Goal: Understand process/instructions: Learn how to perform a task or action

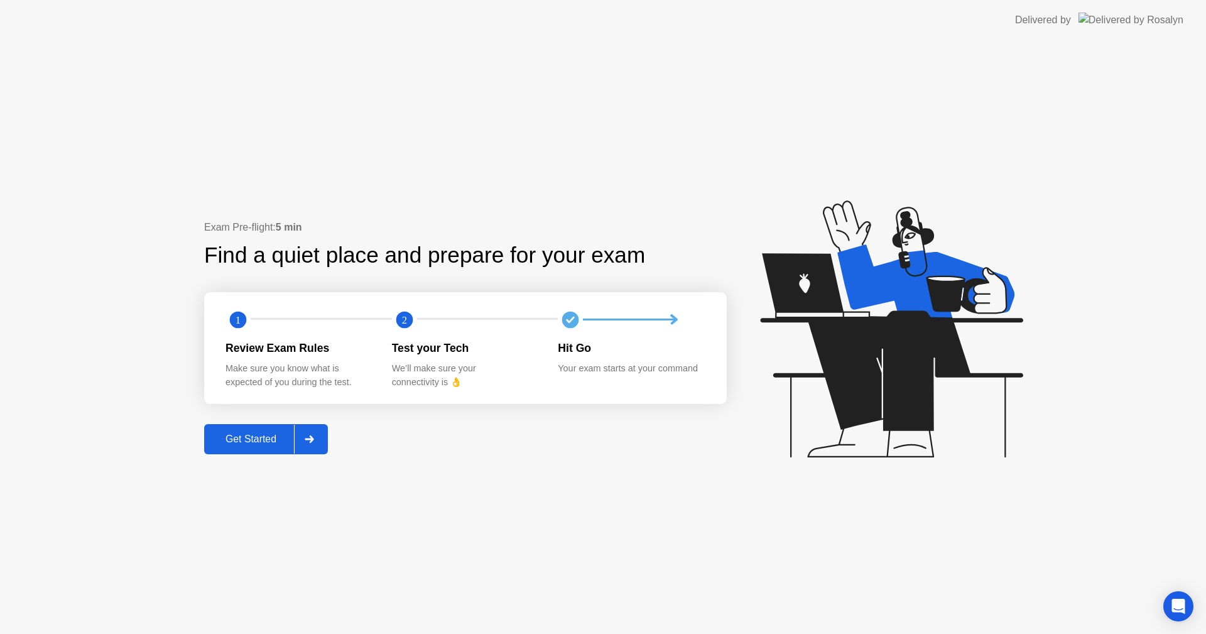
drag, startPoint x: 332, startPoint y: 412, endPoint x: 314, endPoint y: 433, distance: 27.2
click at [323, 422] on div "Exam Pre-flight: 5 min Find a quiet place and prepare for your exam 1 2 Review …" at bounding box center [465, 337] width 522 height 234
click at [314, 433] on div at bounding box center [309, 439] width 30 height 29
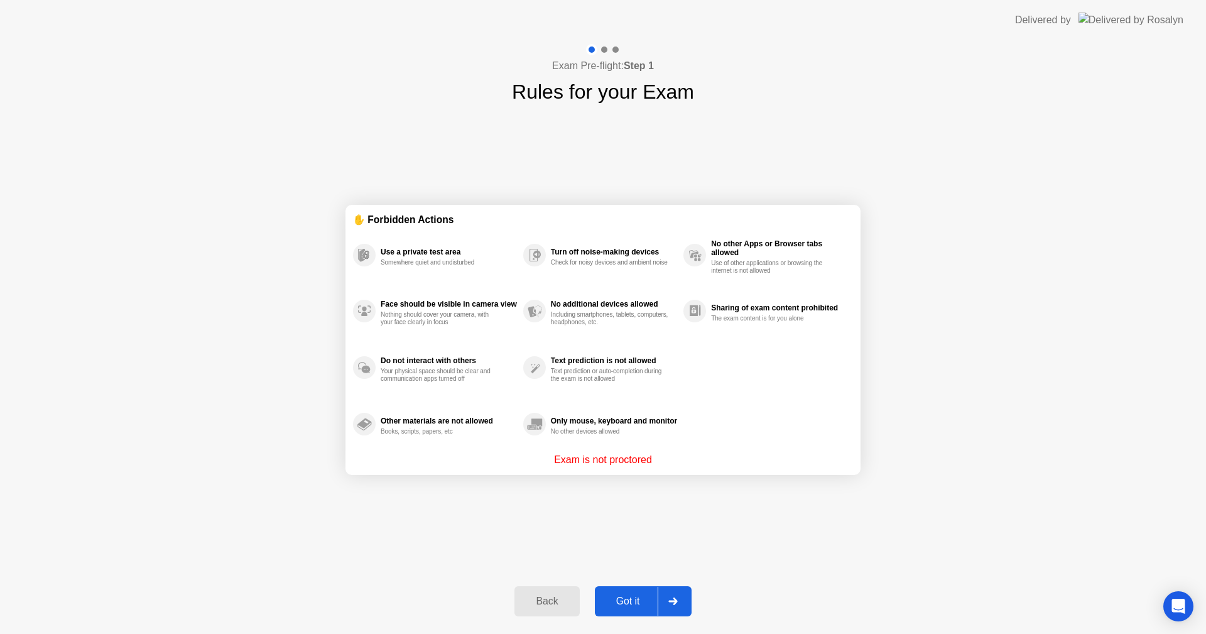
click at [624, 593] on button "Got it" at bounding box center [643, 601] width 97 height 30
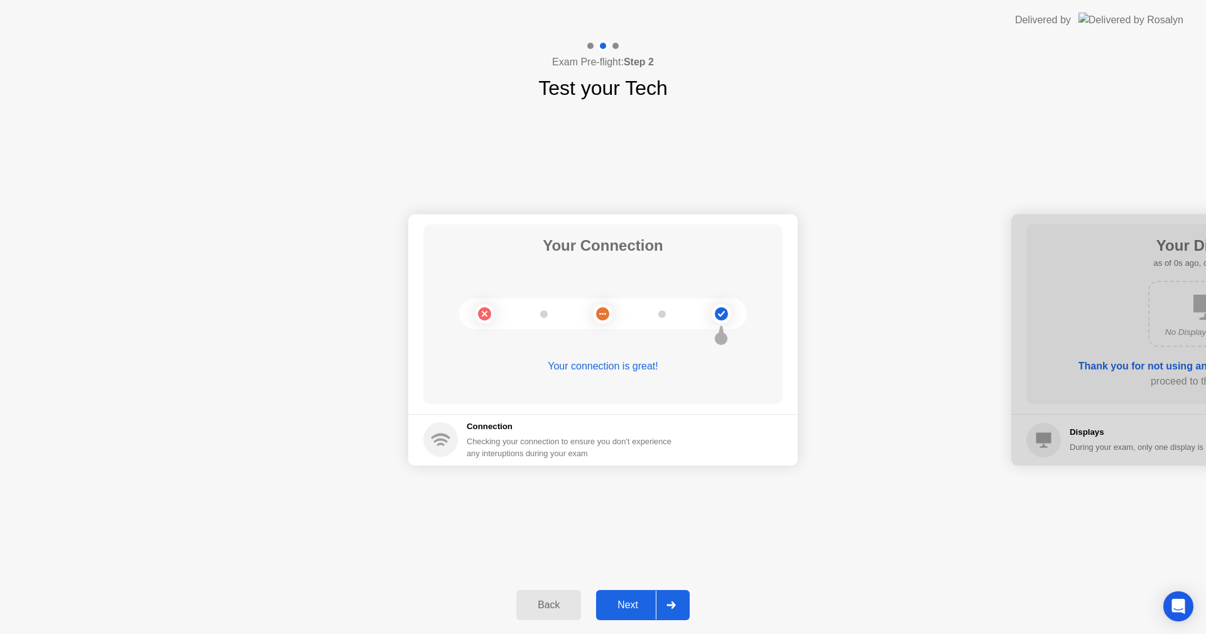
click at [623, 590] on button "Next" at bounding box center [643, 605] width 94 height 30
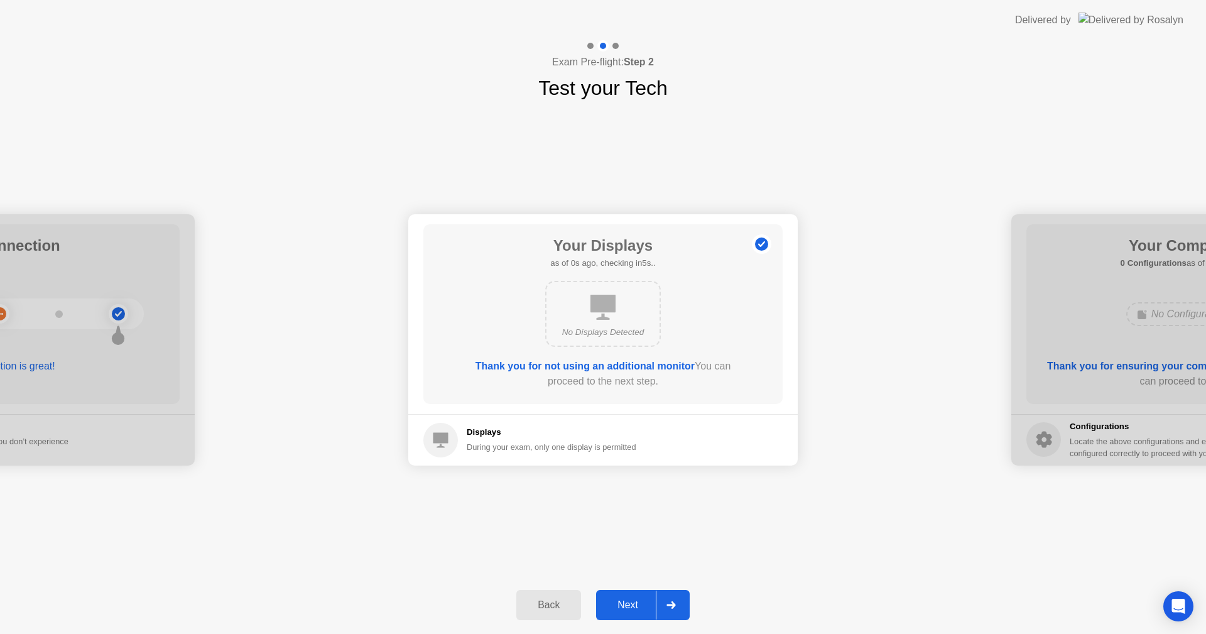
click at [623, 590] on button "Next" at bounding box center [643, 605] width 94 height 30
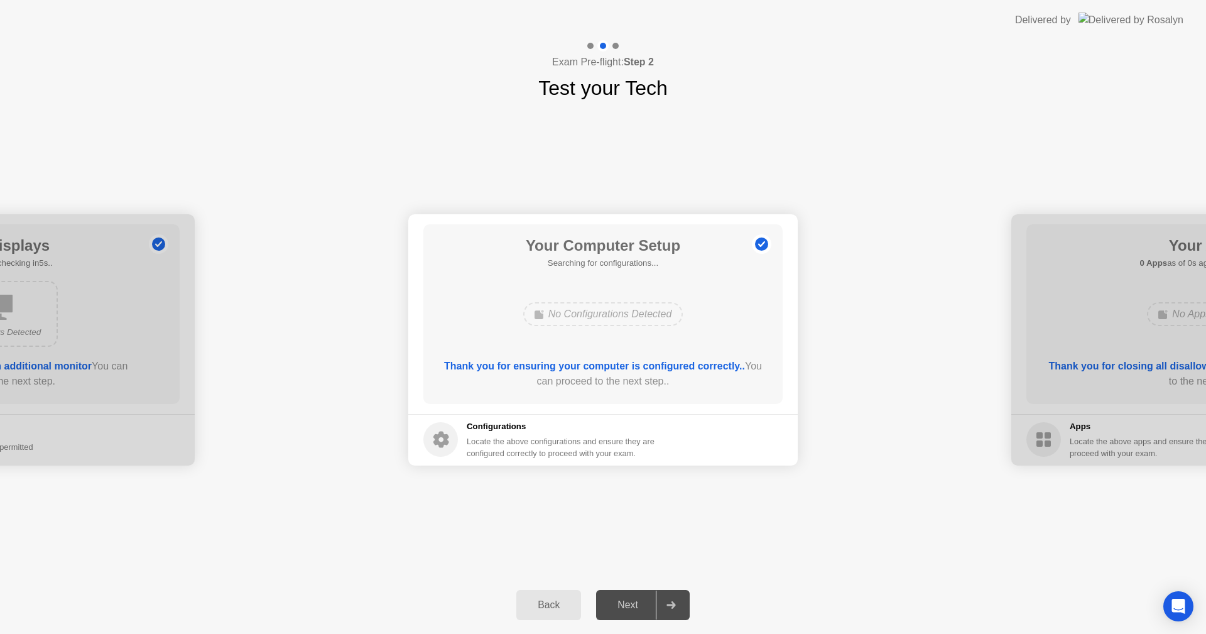
click at [622, 590] on button "Next" at bounding box center [643, 605] width 94 height 30
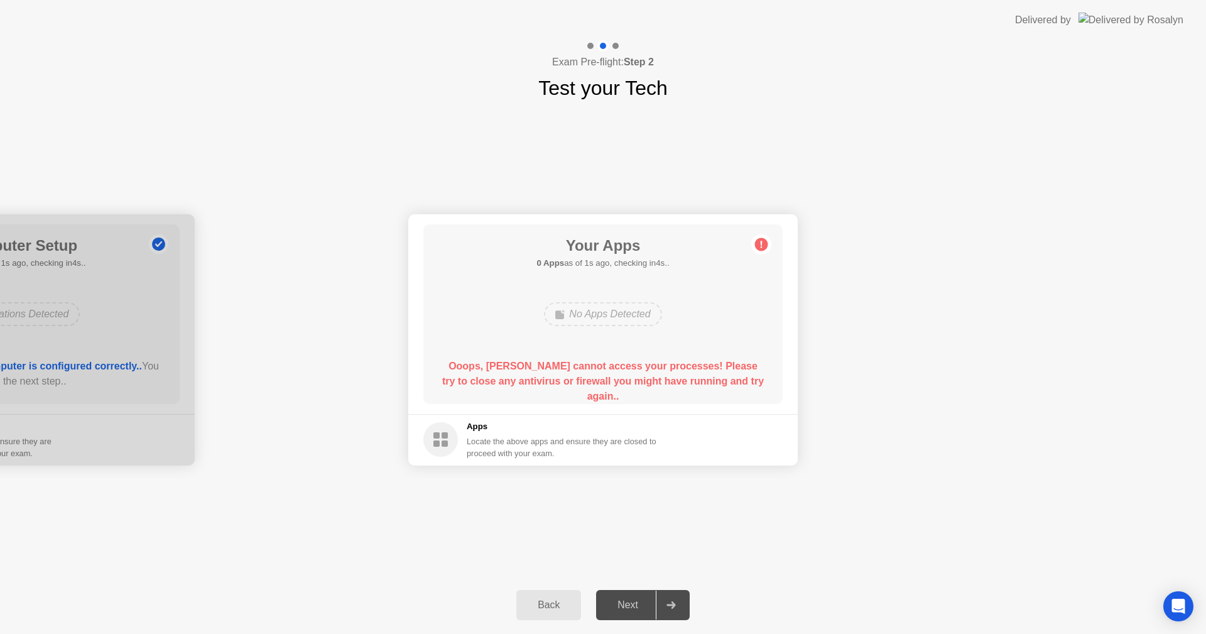
click at [539, 605] on div "Back" at bounding box center [548, 604] width 57 height 11
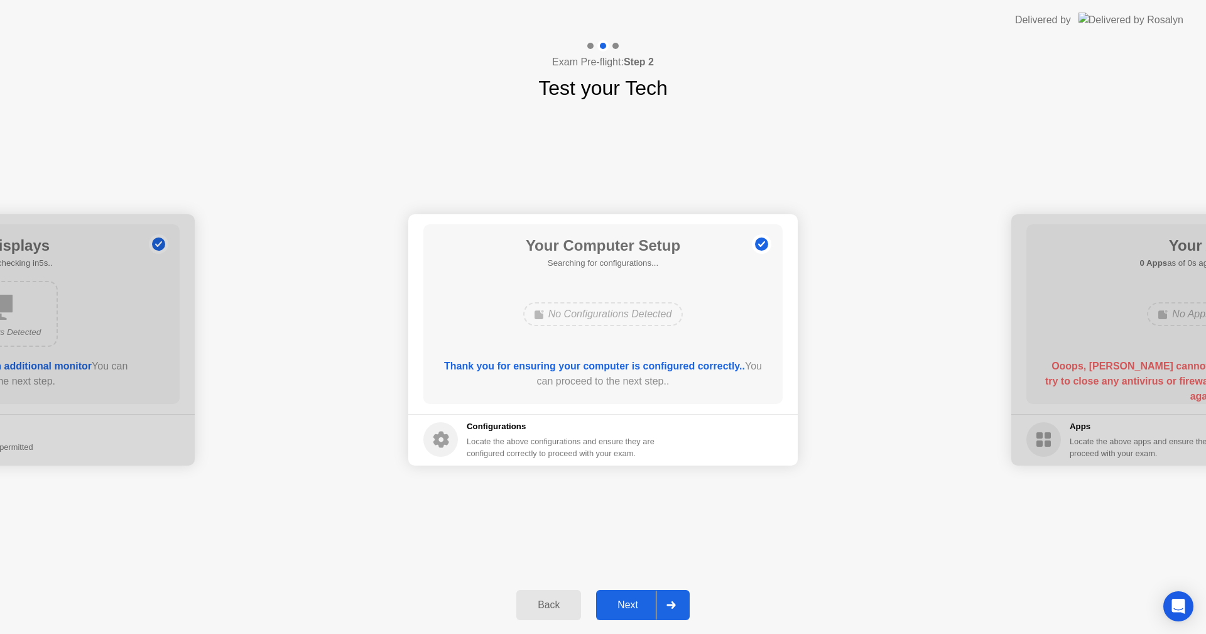
click at [539, 605] on div "Back" at bounding box center [548, 604] width 57 height 11
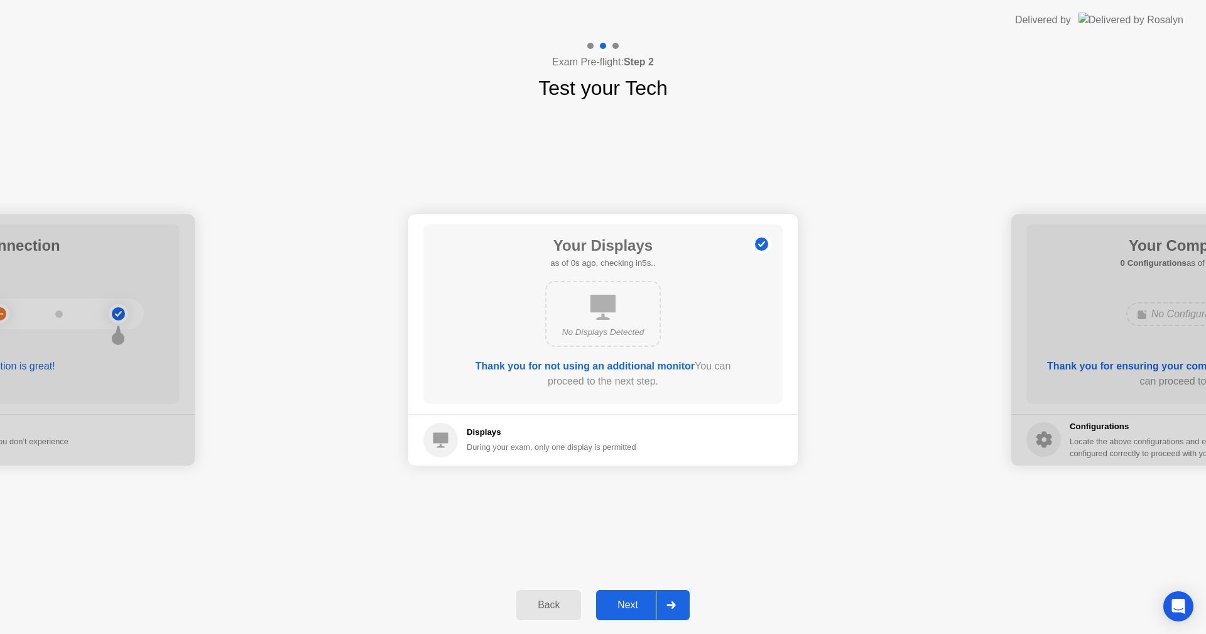
click at [539, 605] on div "Back" at bounding box center [548, 604] width 57 height 11
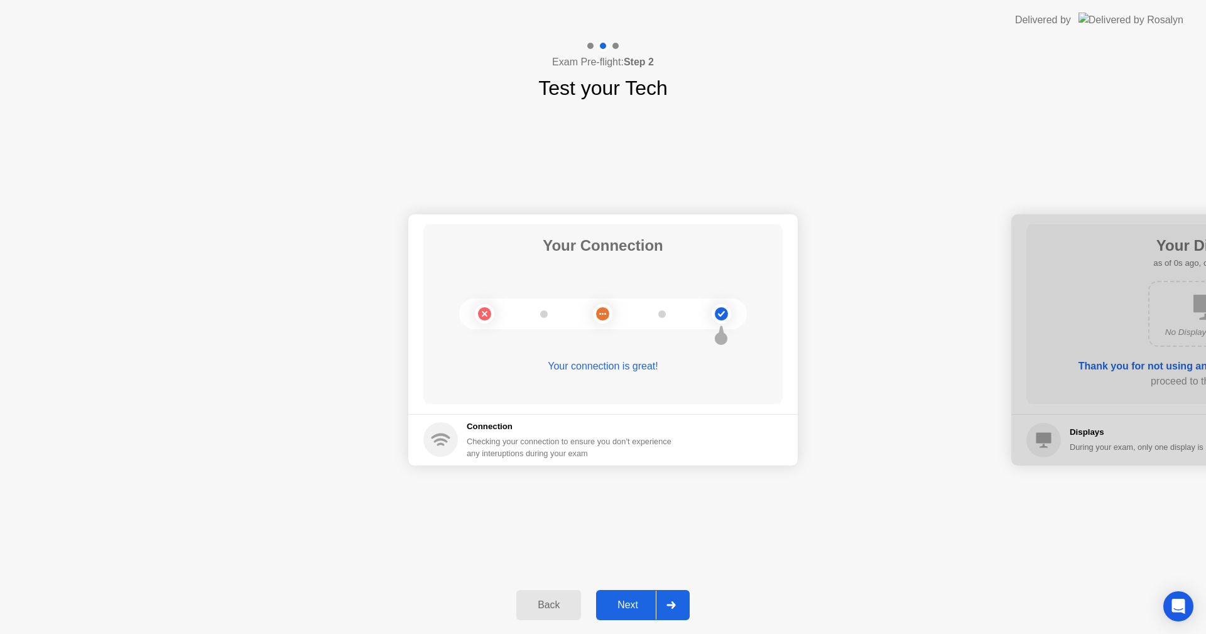
click at [539, 605] on div "Back" at bounding box center [548, 604] width 57 height 11
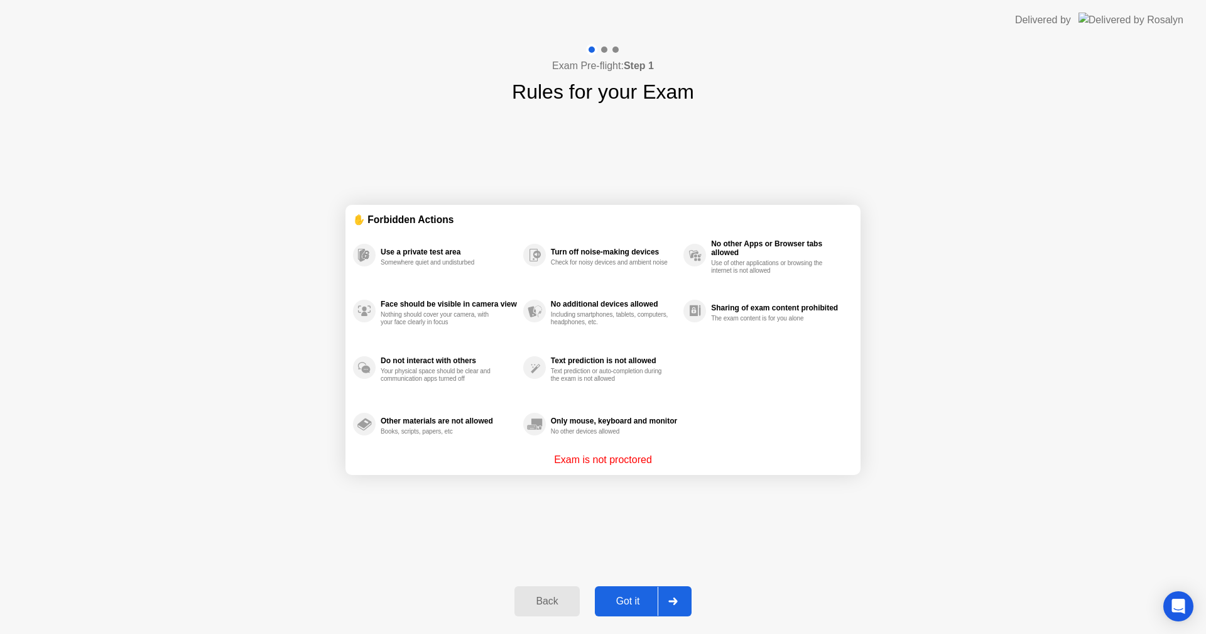
click at [597, 600] on button "Got it" at bounding box center [643, 601] width 97 height 30
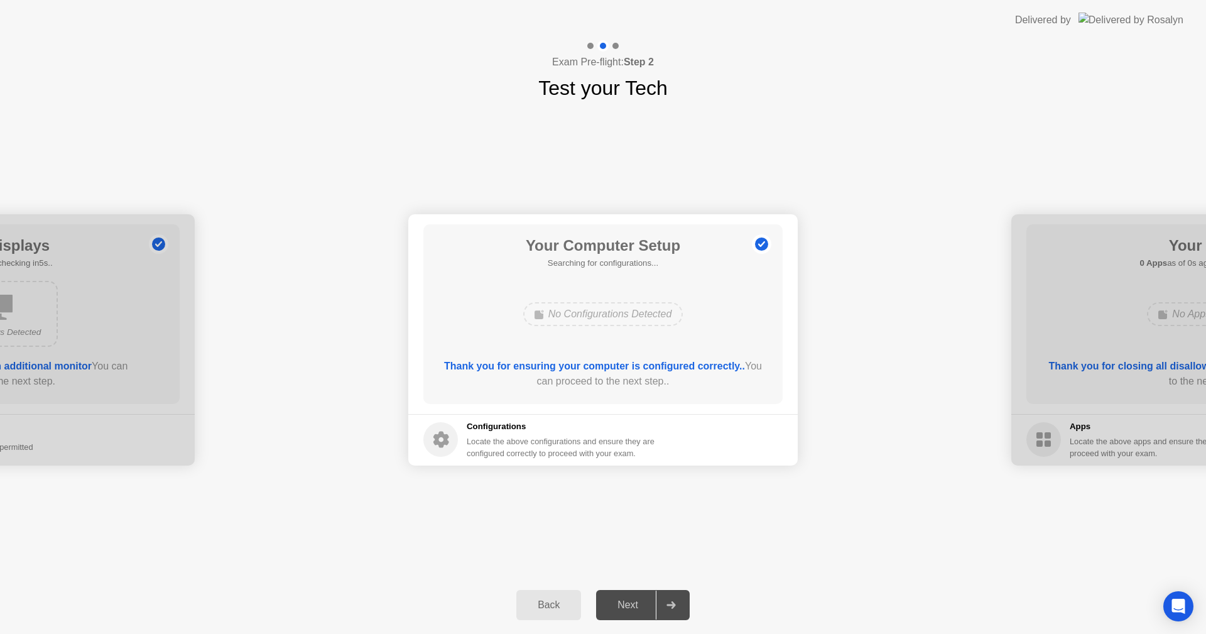
click at [598, 600] on button "Next" at bounding box center [643, 605] width 94 height 30
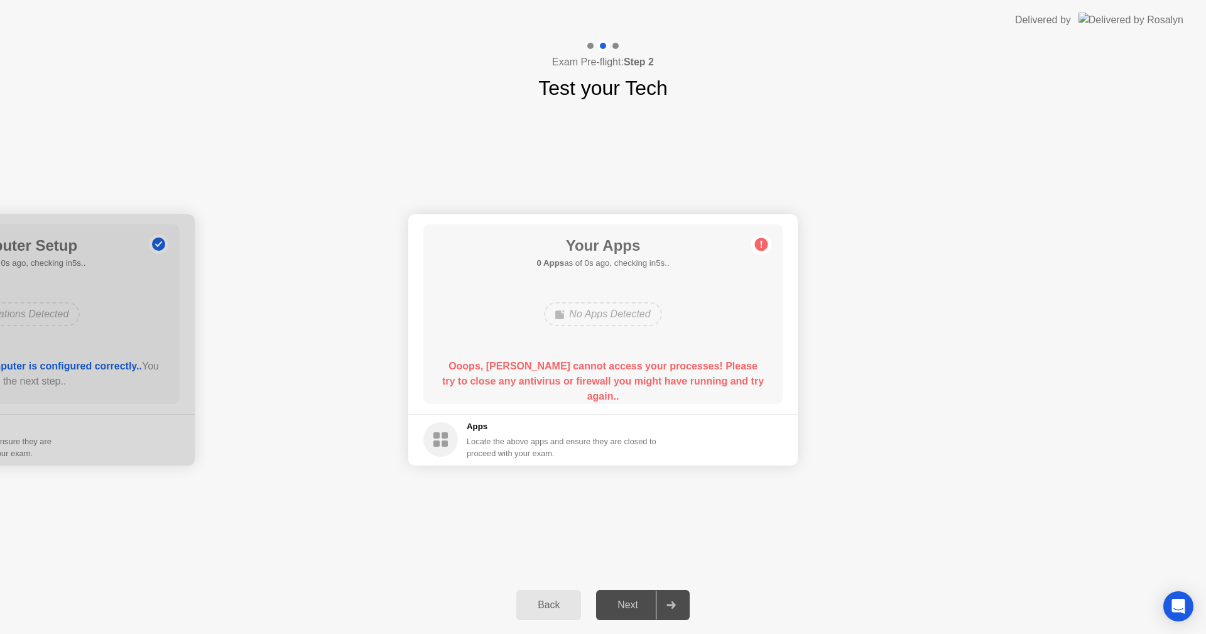
click at [562, 599] on div "Back" at bounding box center [548, 604] width 57 height 11
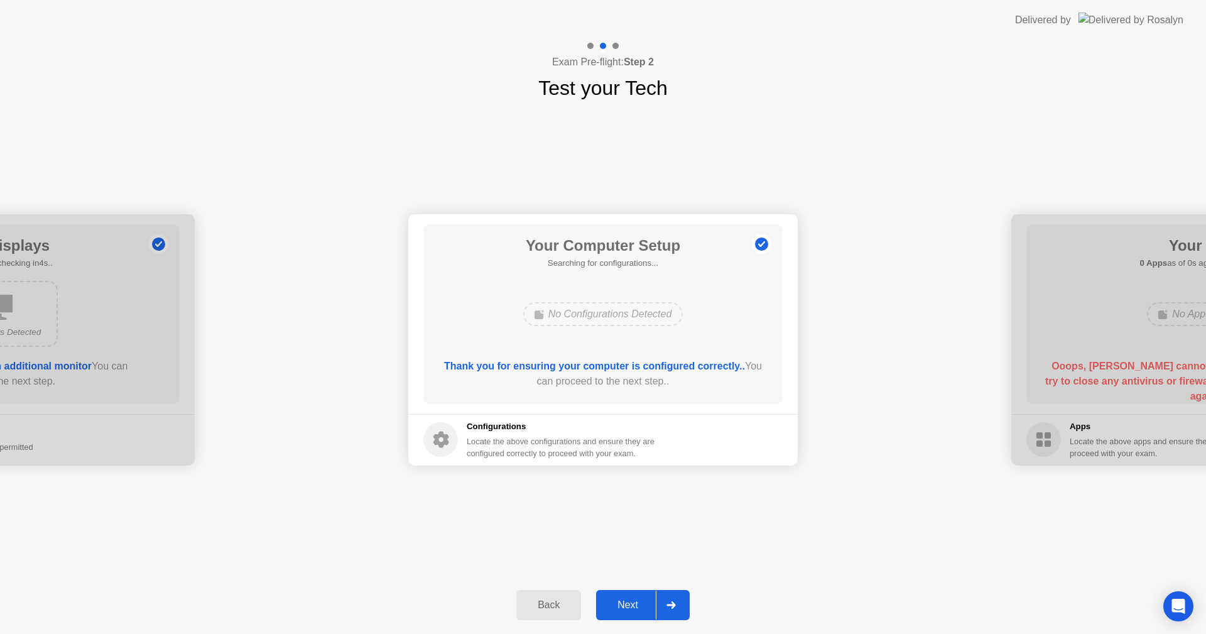
click at [562, 599] on div "Back" at bounding box center [548, 604] width 57 height 11
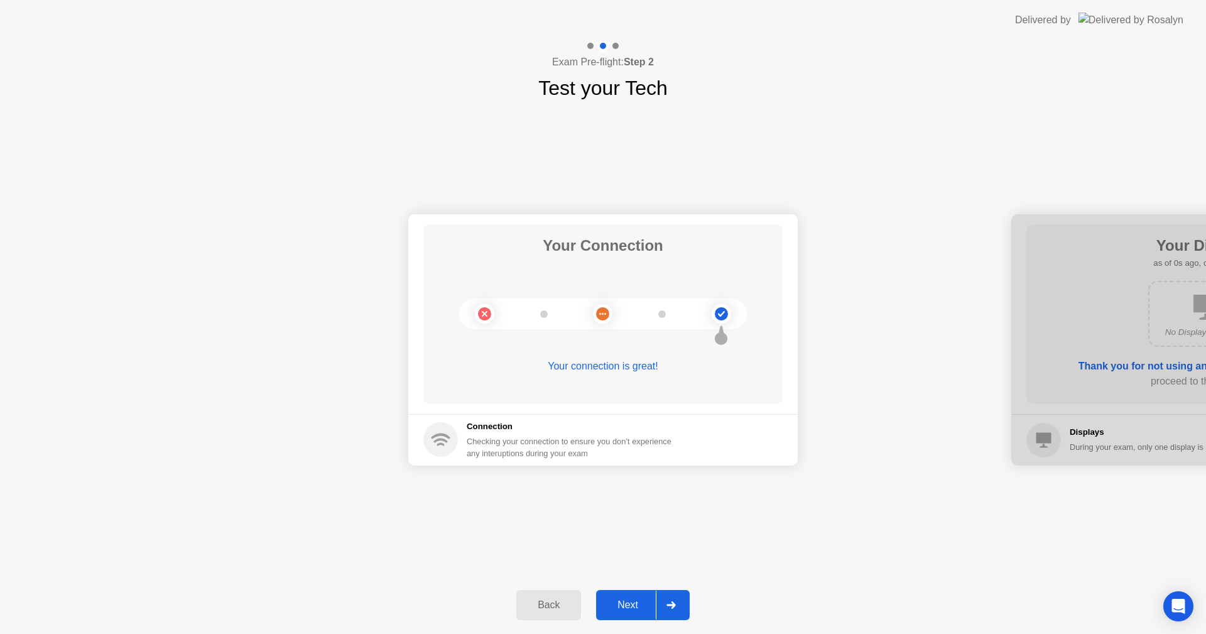
click at [562, 599] on div "Back" at bounding box center [548, 604] width 57 height 11
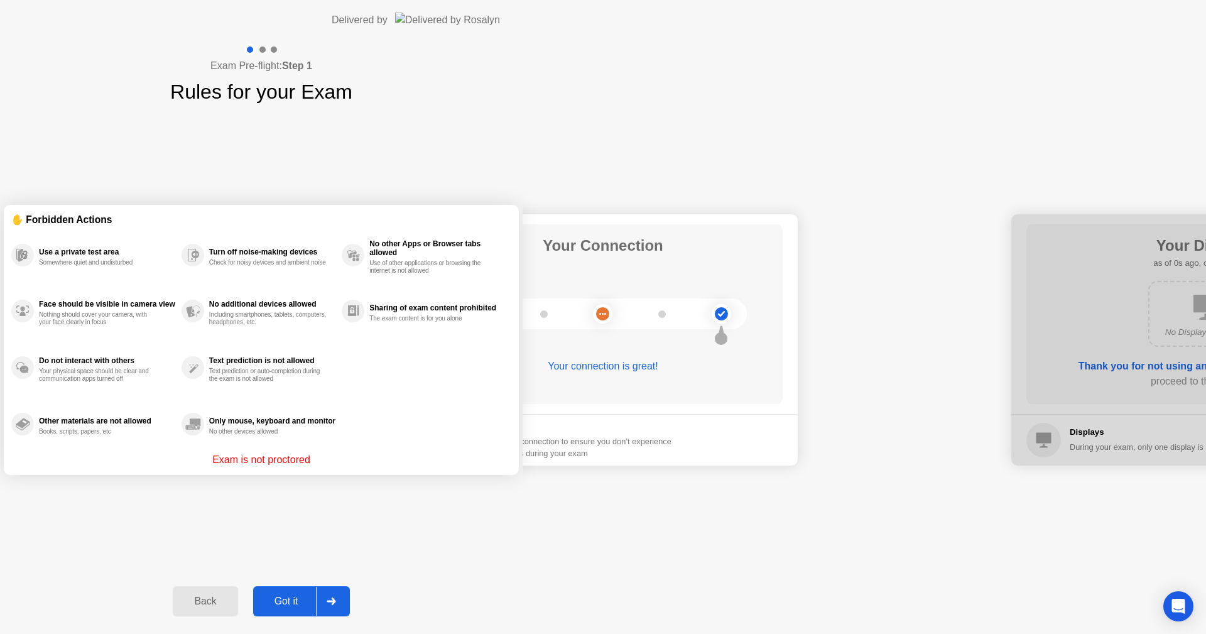
click at [234, 598] on div "Back" at bounding box center [204, 600] width 57 height 11
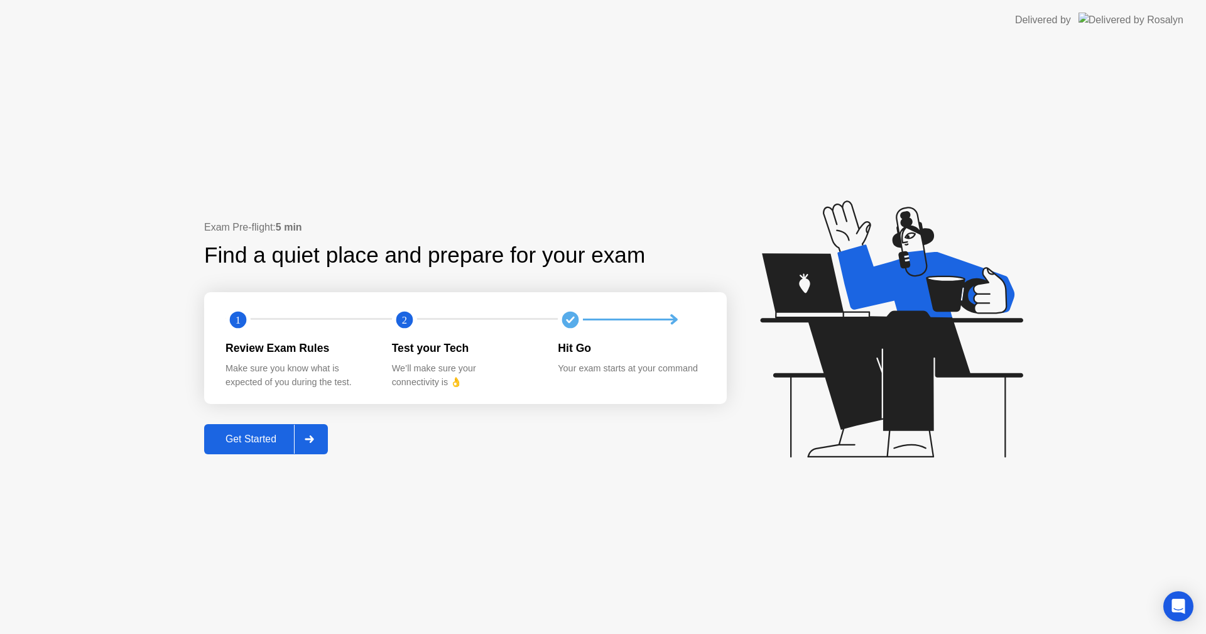
click at [285, 437] on div "Get Started" at bounding box center [251, 438] width 86 height 11
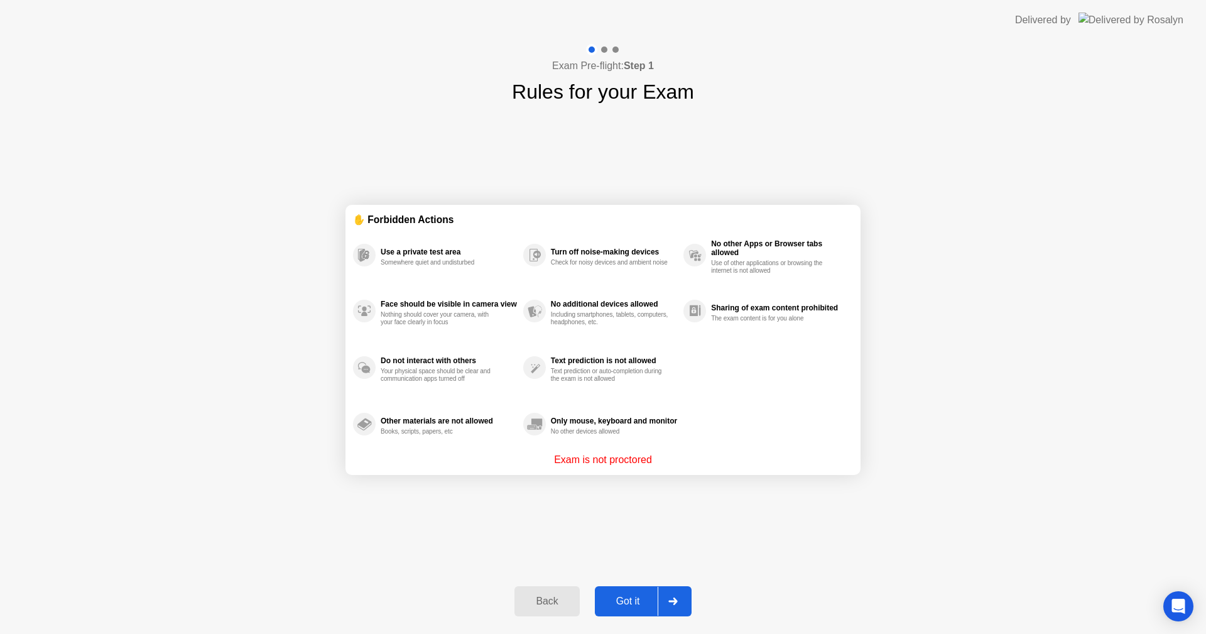
click at [659, 585] on div "Back Got it" at bounding box center [603, 601] width 192 height 58
click at [657, 587] on button "Got it" at bounding box center [643, 601] width 97 height 30
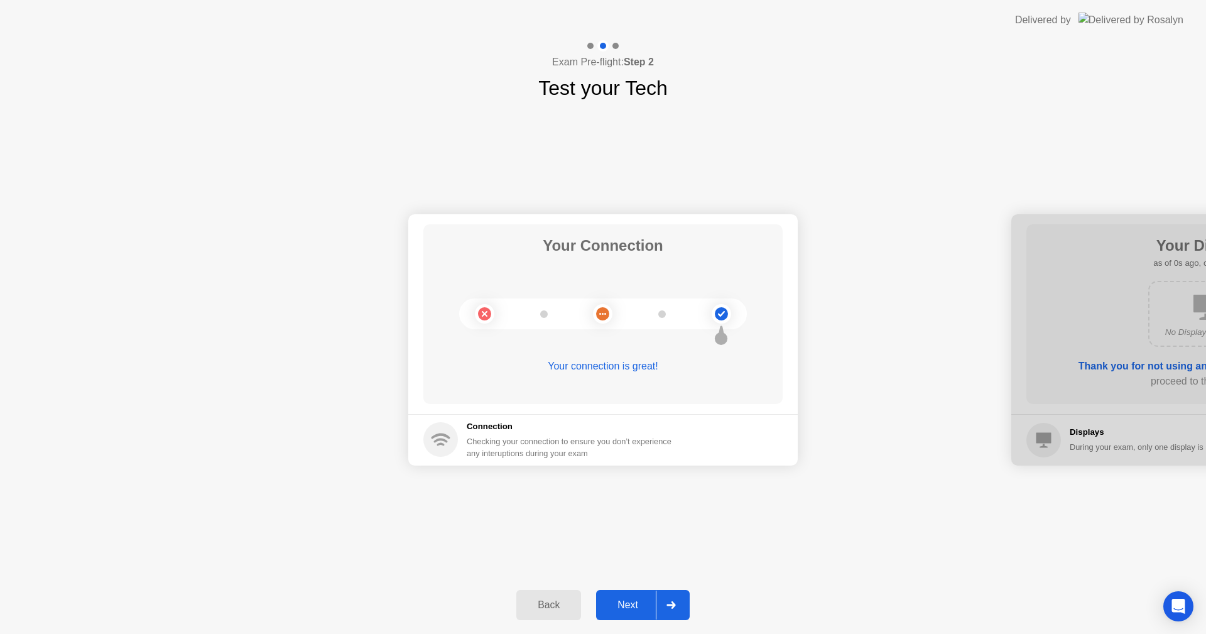
click at [657, 587] on div "Back Next" at bounding box center [603, 605] width 1206 height 58
drag, startPoint x: 657, startPoint y: 587, endPoint x: 659, endPoint y: 593, distance: 6.8
click at [655, 588] on div "Back Next" at bounding box center [603, 605] width 1206 height 58
click at [661, 596] on div at bounding box center [671, 604] width 30 height 29
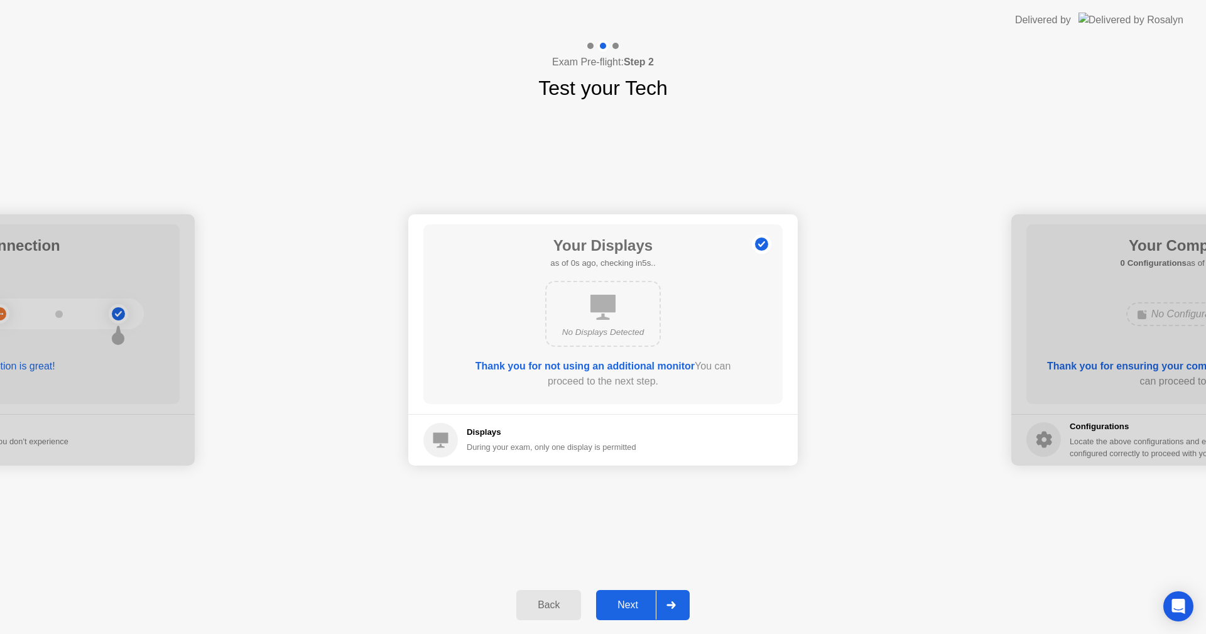
click at [661, 596] on div at bounding box center [671, 604] width 30 height 29
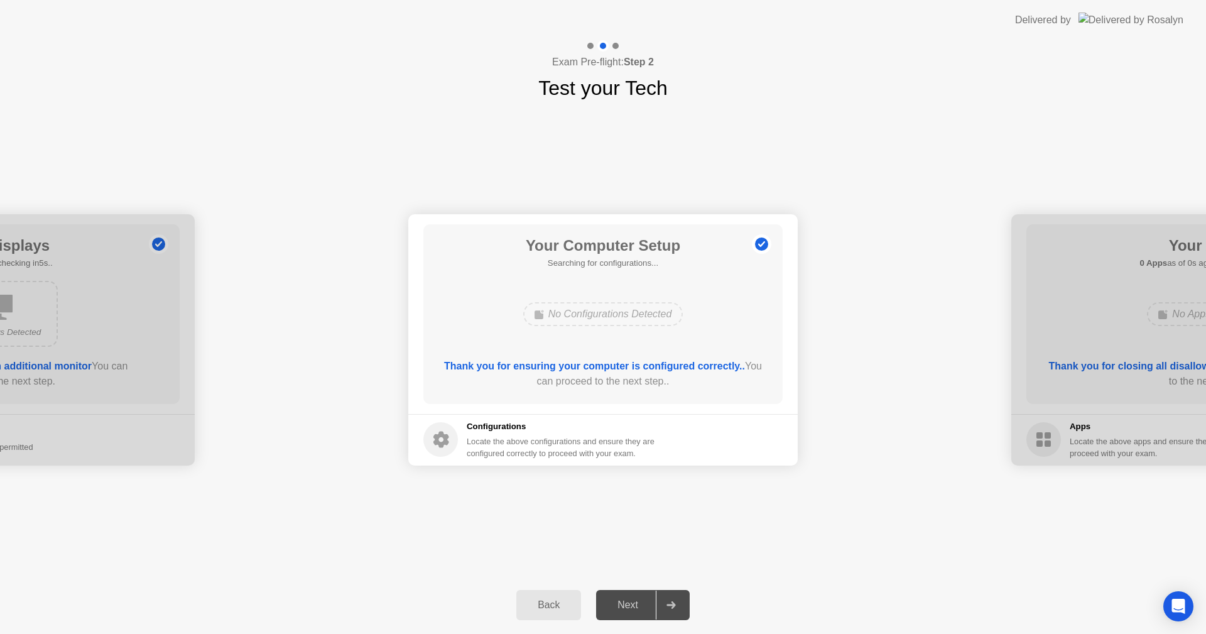
click at [661, 596] on div at bounding box center [671, 604] width 30 height 29
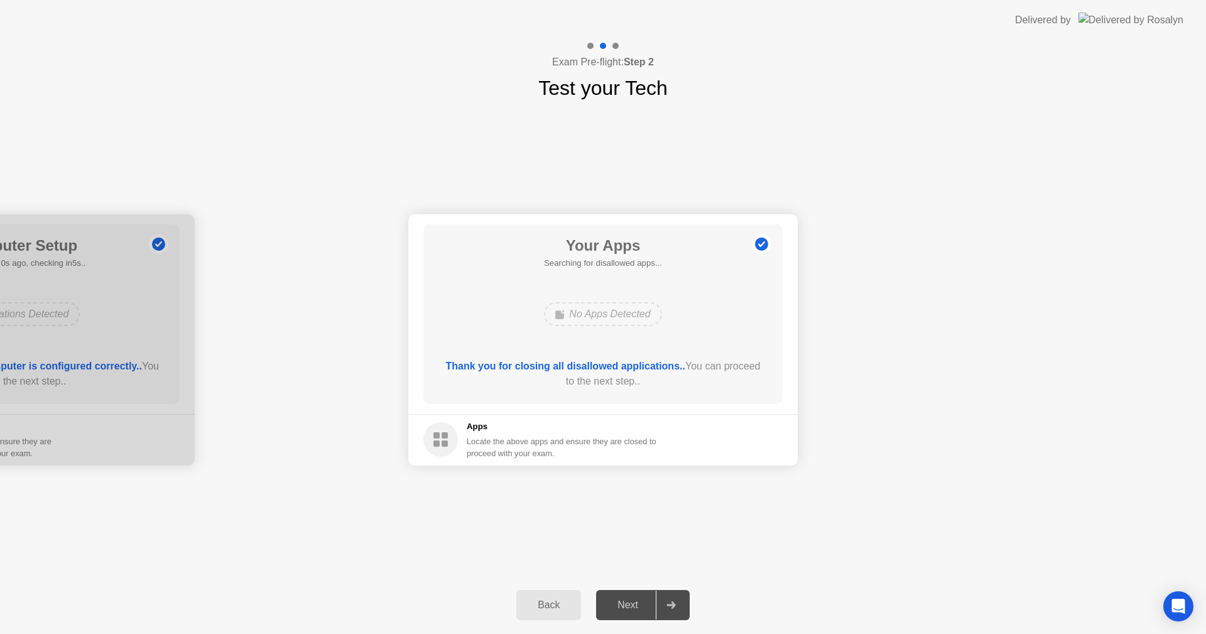
click at [661, 596] on div at bounding box center [671, 604] width 30 height 29
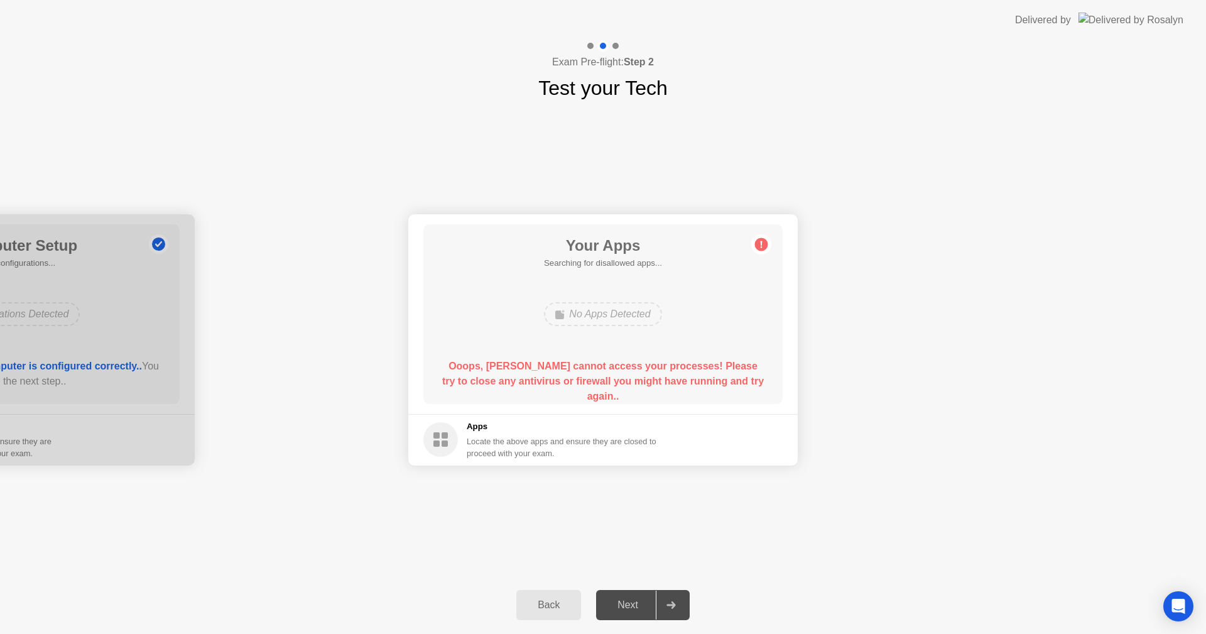
click at [661, 596] on div at bounding box center [671, 604] width 30 height 29
click at [549, 600] on div "Back" at bounding box center [548, 604] width 57 height 11
click at [549, 599] on div "Back" at bounding box center [548, 604] width 57 height 11
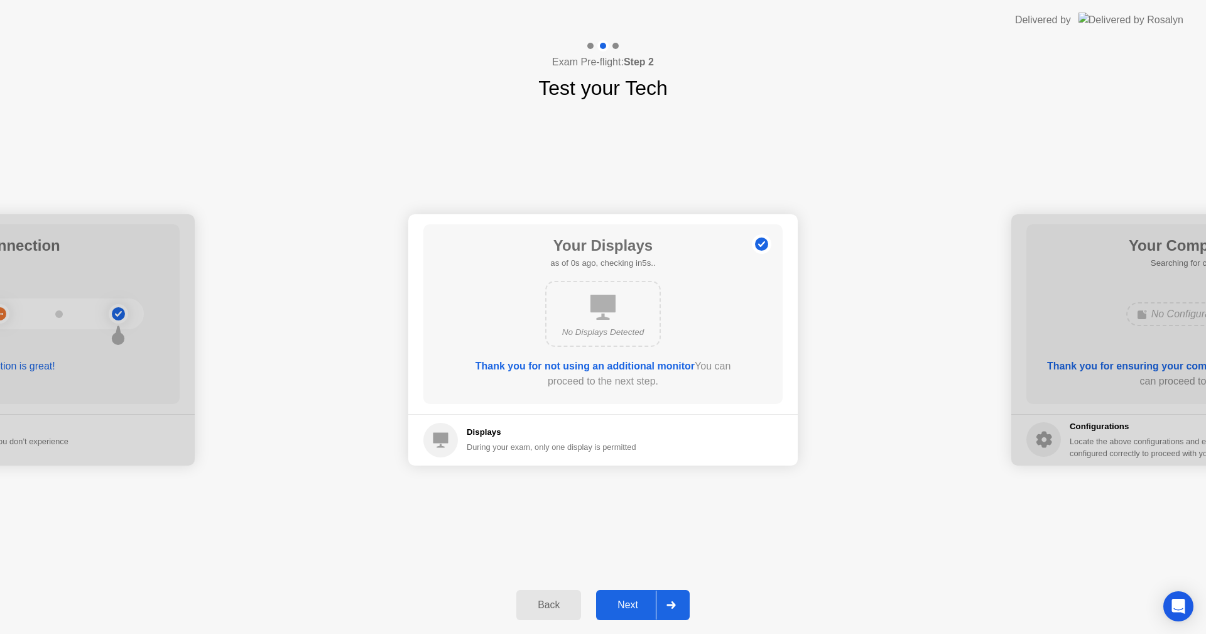
click at [549, 599] on div "Back" at bounding box center [548, 604] width 57 height 11
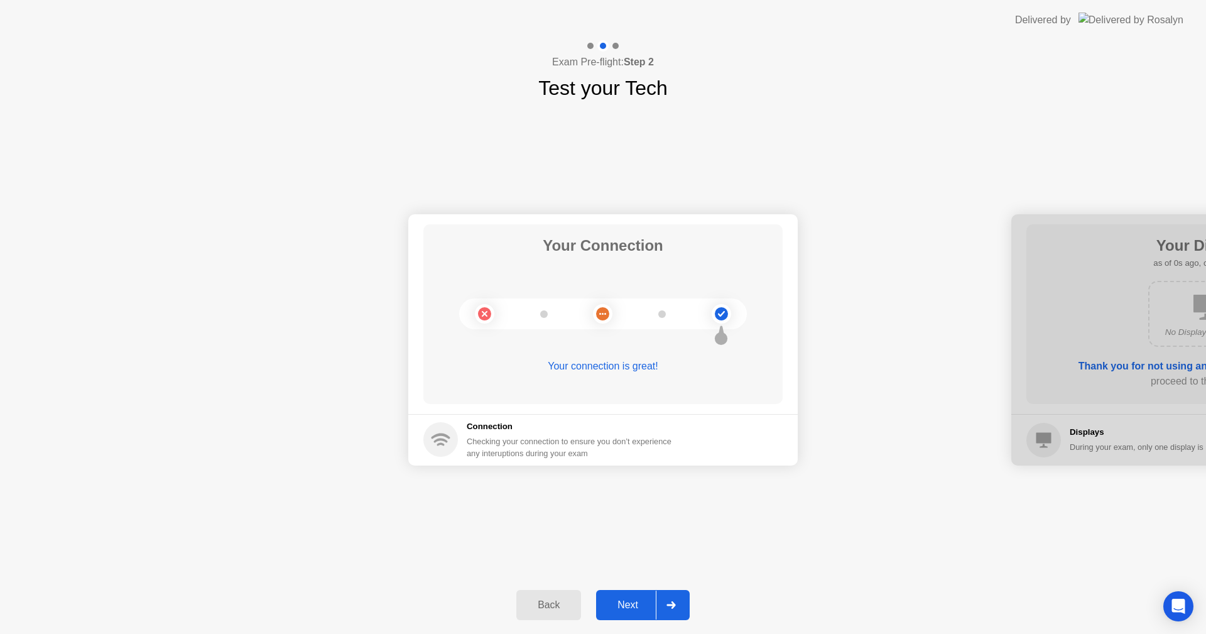
click at [549, 599] on div "Back" at bounding box center [548, 604] width 57 height 11
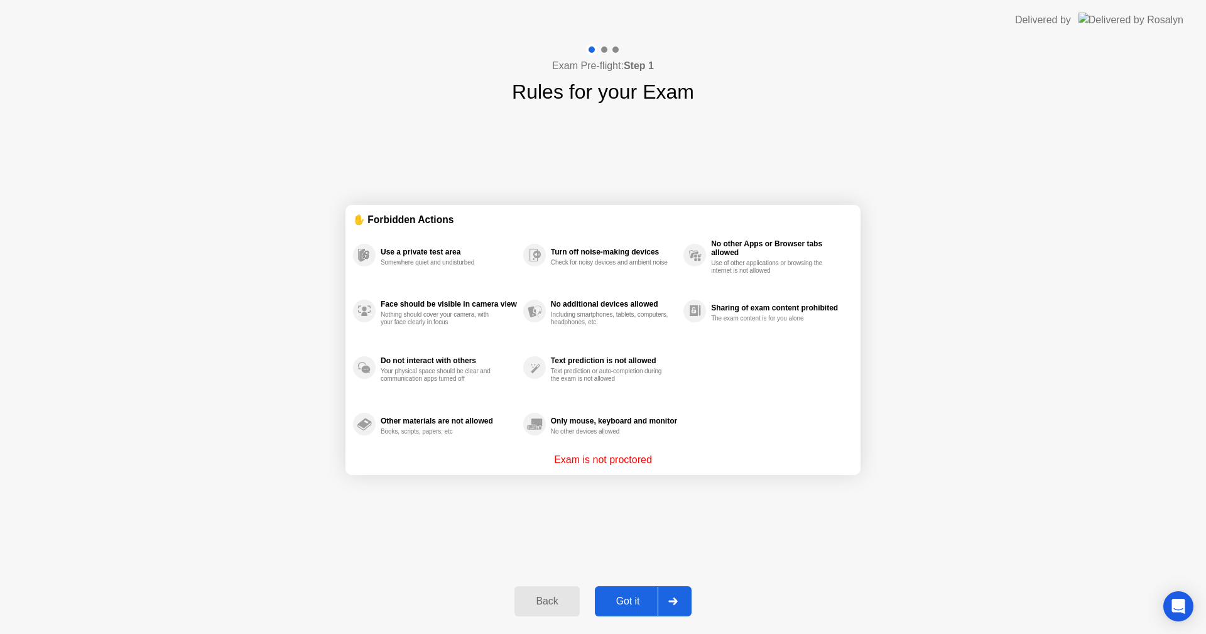
click at [603, 609] on button "Got it" at bounding box center [643, 601] width 97 height 30
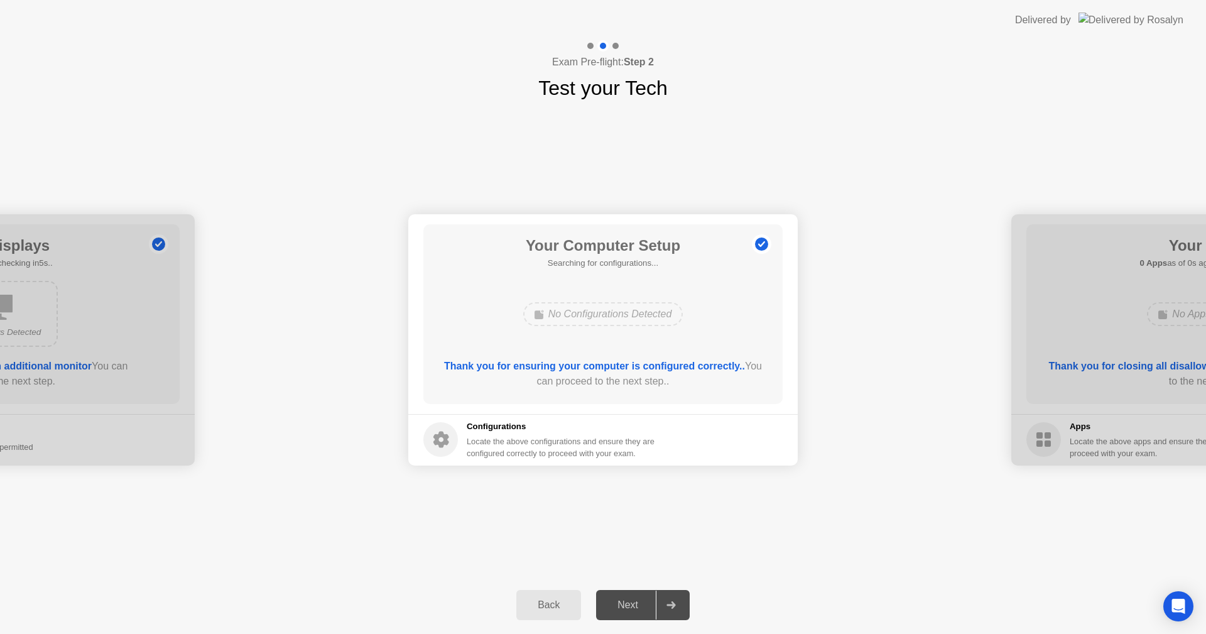
click at [603, 609] on div "Next" at bounding box center [628, 604] width 56 height 11
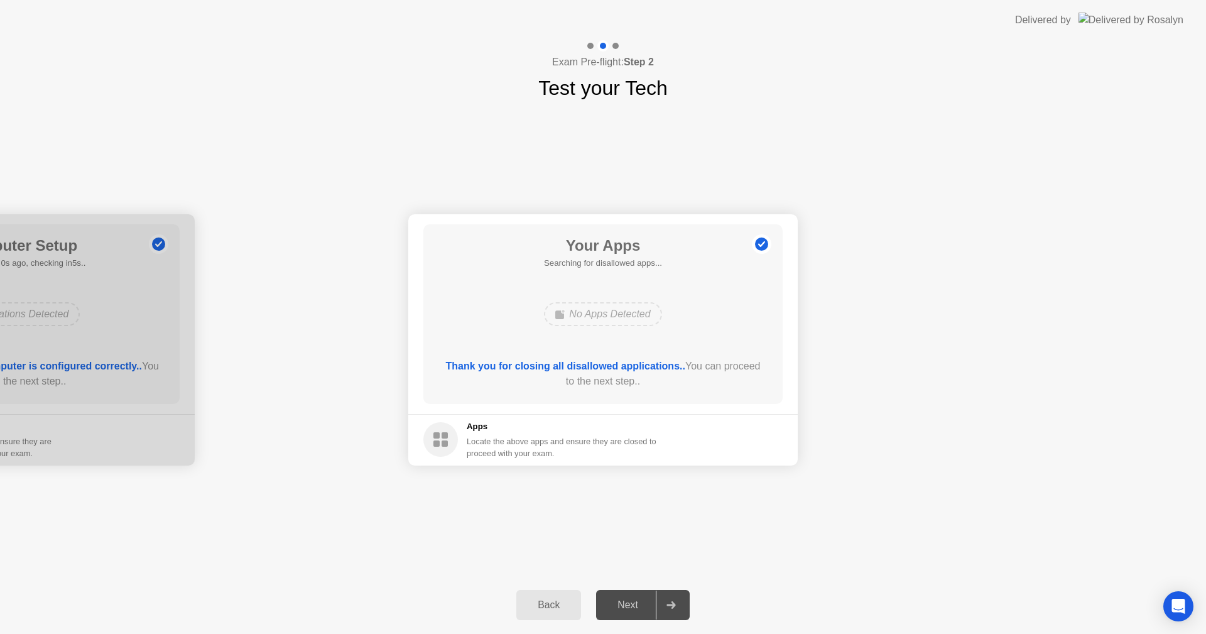
click at [603, 609] on div "Next" at bounding box center [628, 604] width 56 height 11
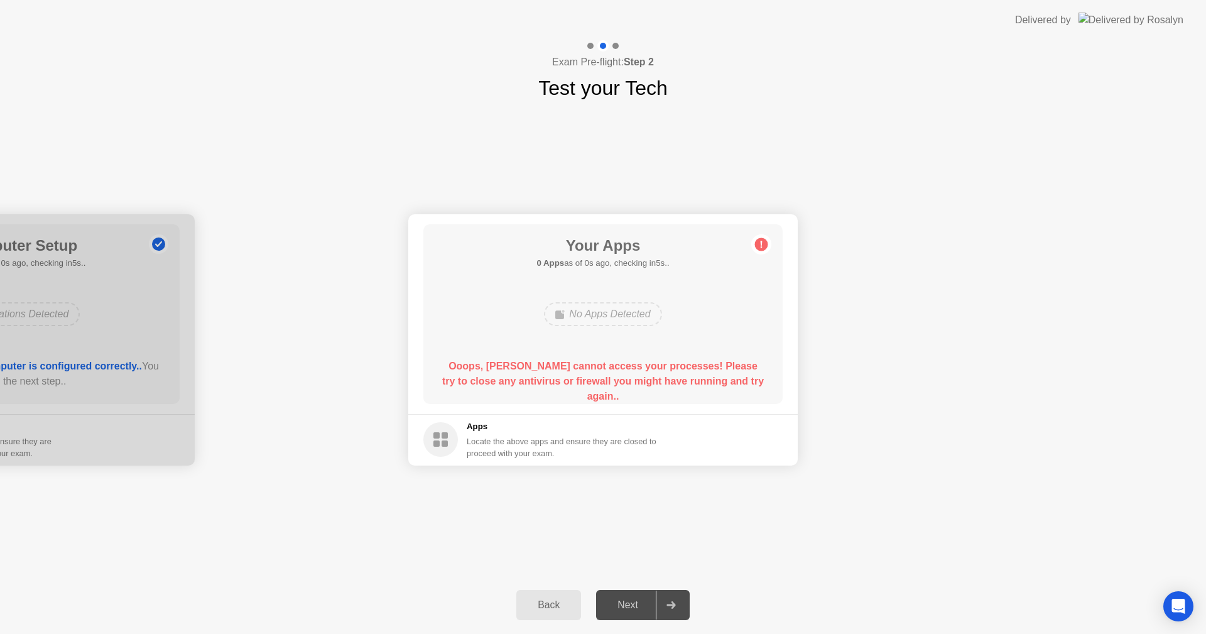
click at [603, 609] on div "Next" at bounding box center [628, 604] width 56 height 11
click at [560, 614] on button "Back" at bounding box center [548, 605] width 65 height 30
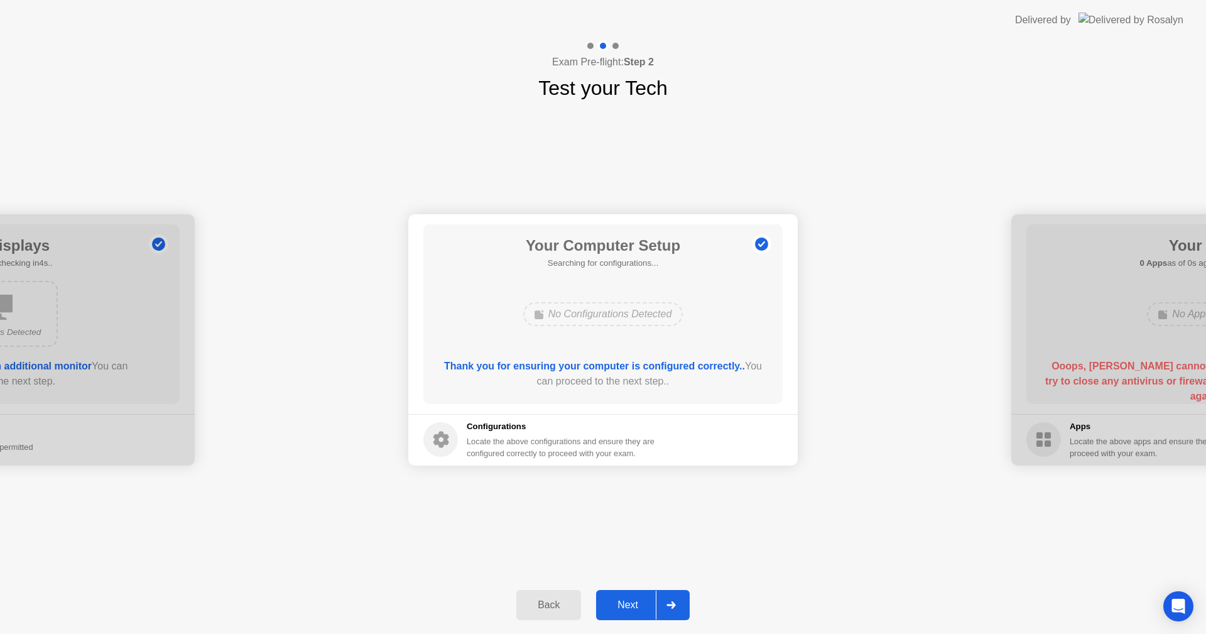
click at [560, 614] on button "Back" at bounding box center [548, 605] width 65 height 30
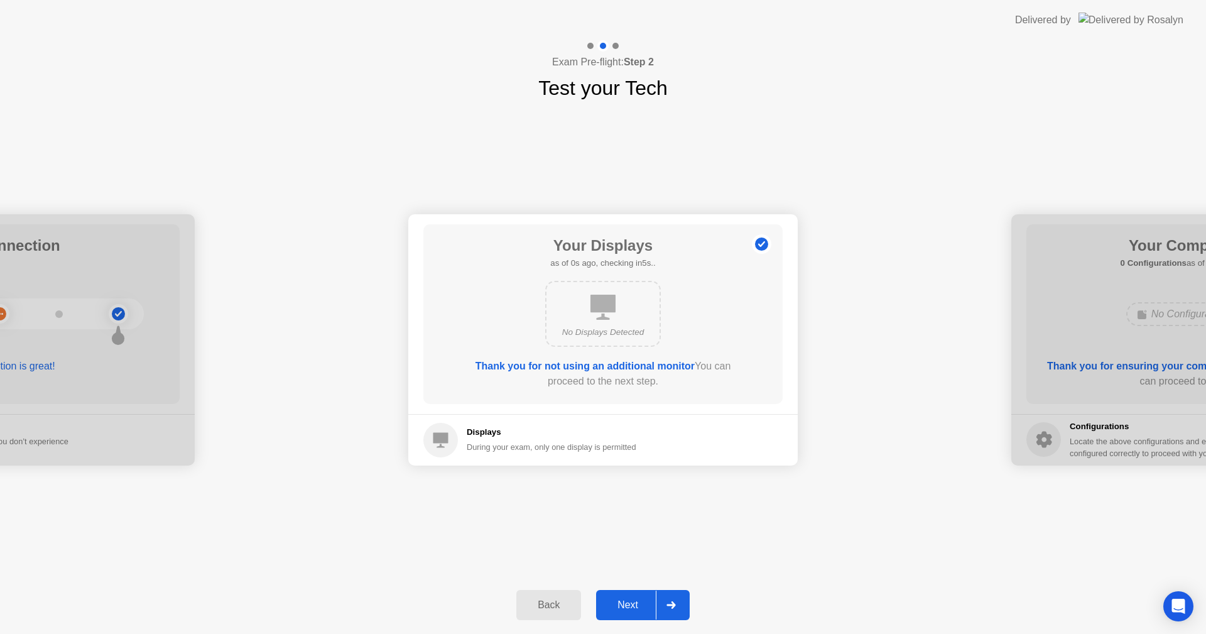
click at [560, 614] on button "Back" at bounding box center [548, 605] width 65 height 30
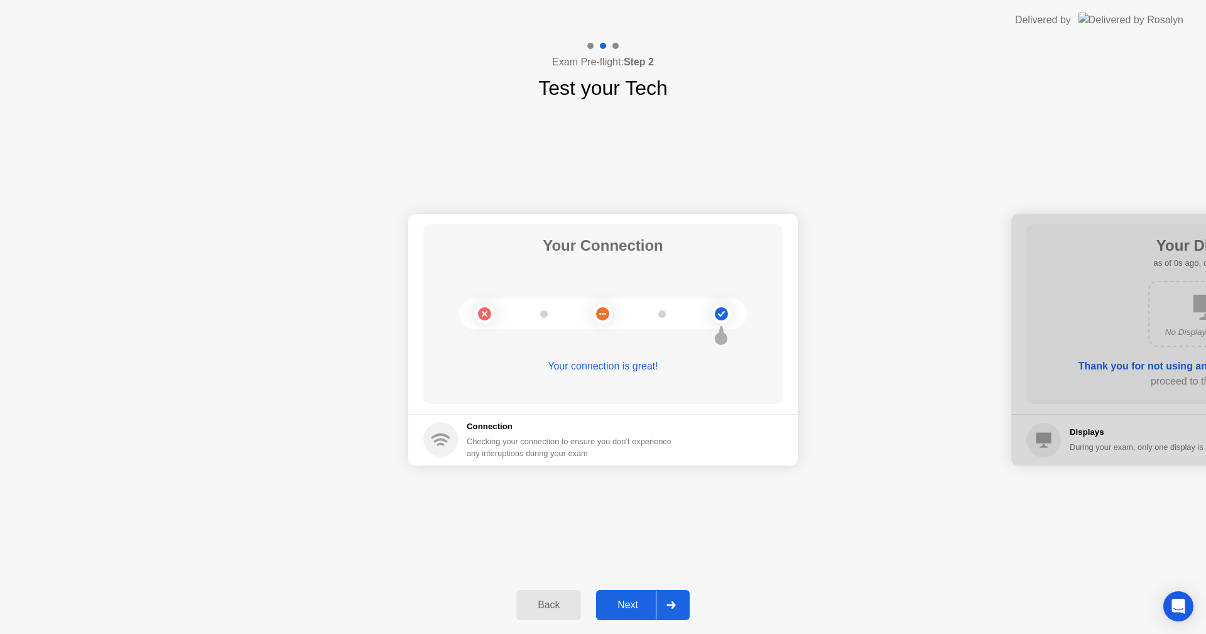
click at [556, 607] on div "Back" at bounding box center [548, 604] width 57 height 11
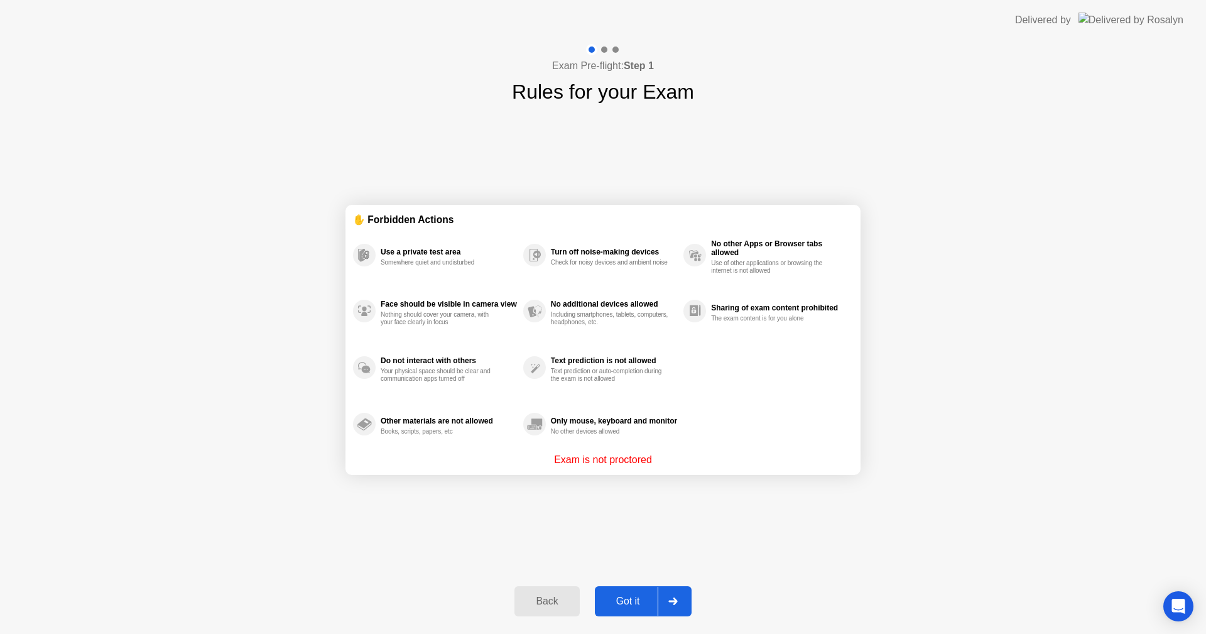
click at [622, 606] on div "Got it" at bounding box center [627, 600] width 59 height 11
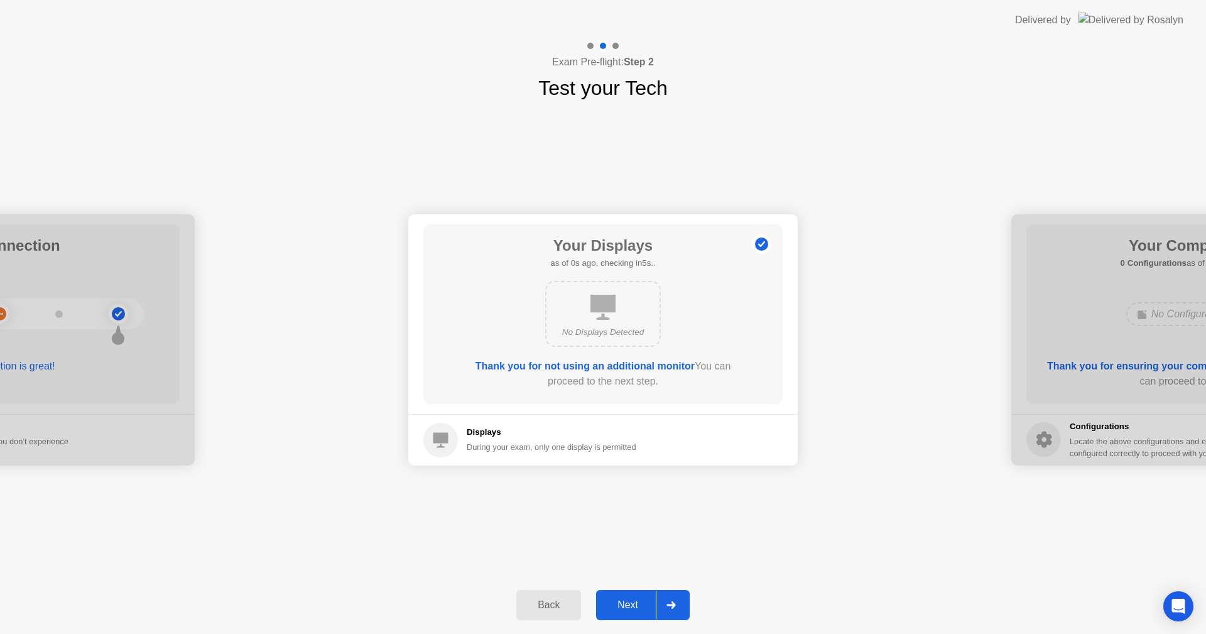
click at [618, 604] on div "Next" at bounding box center [628, 604] width 56 height 11
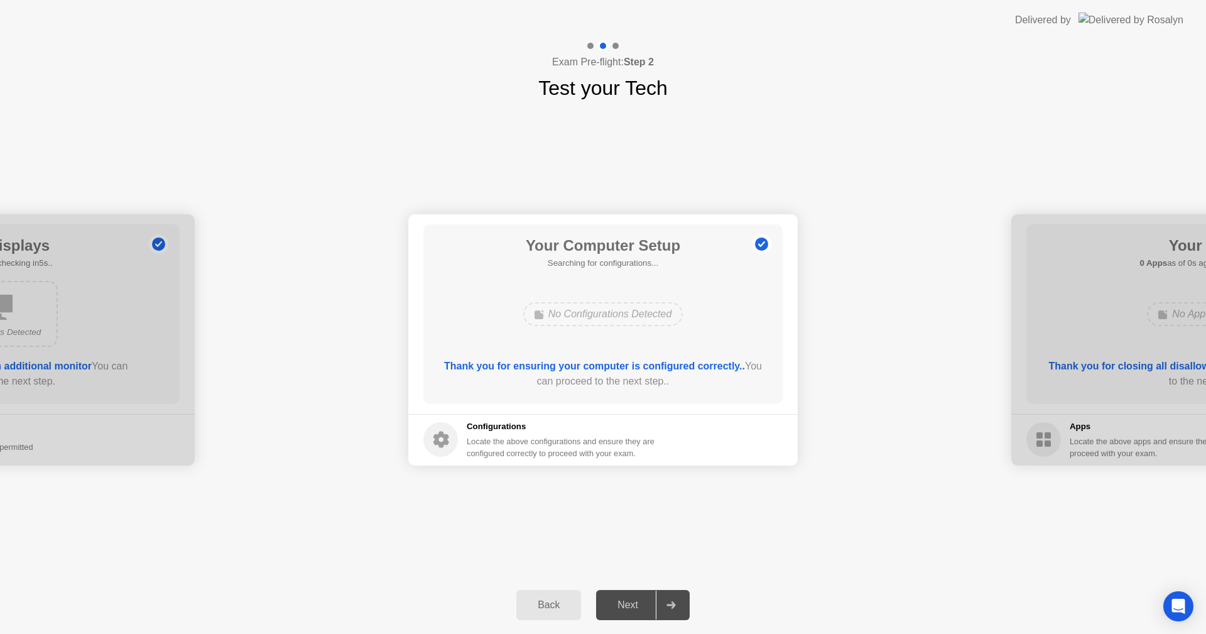
click at [619, 604] on div "Next" at bounding box center [628, 604] width 56 height 11
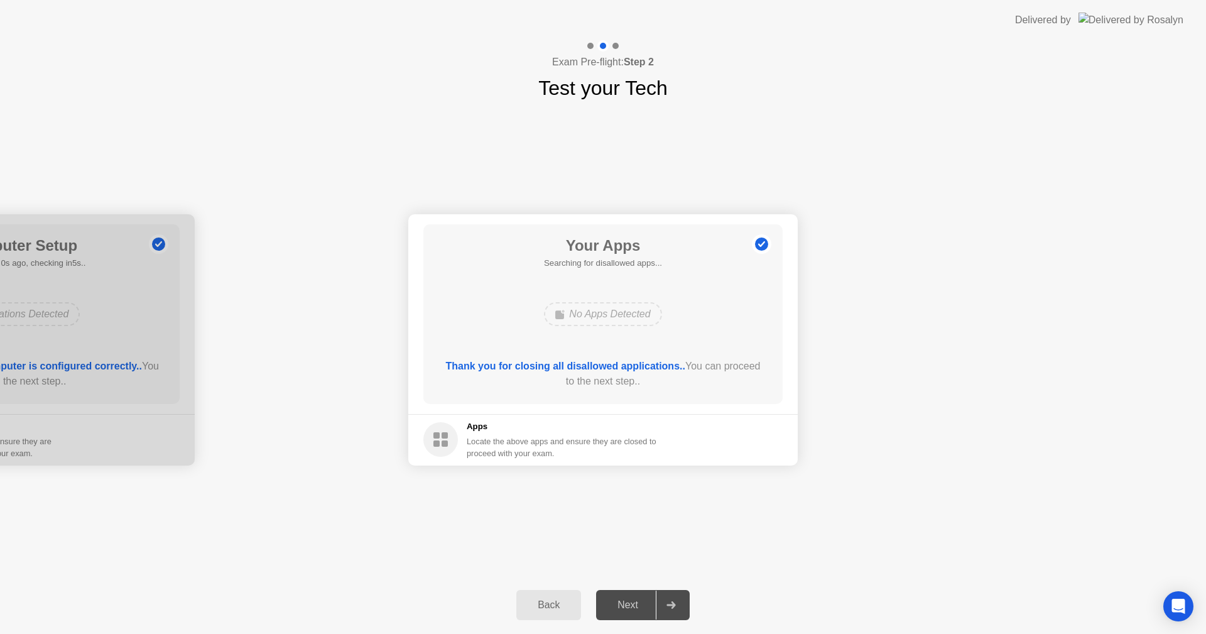
click at [619, 604] on div "Next" at bounding box center [628, 604] width 56 height 11
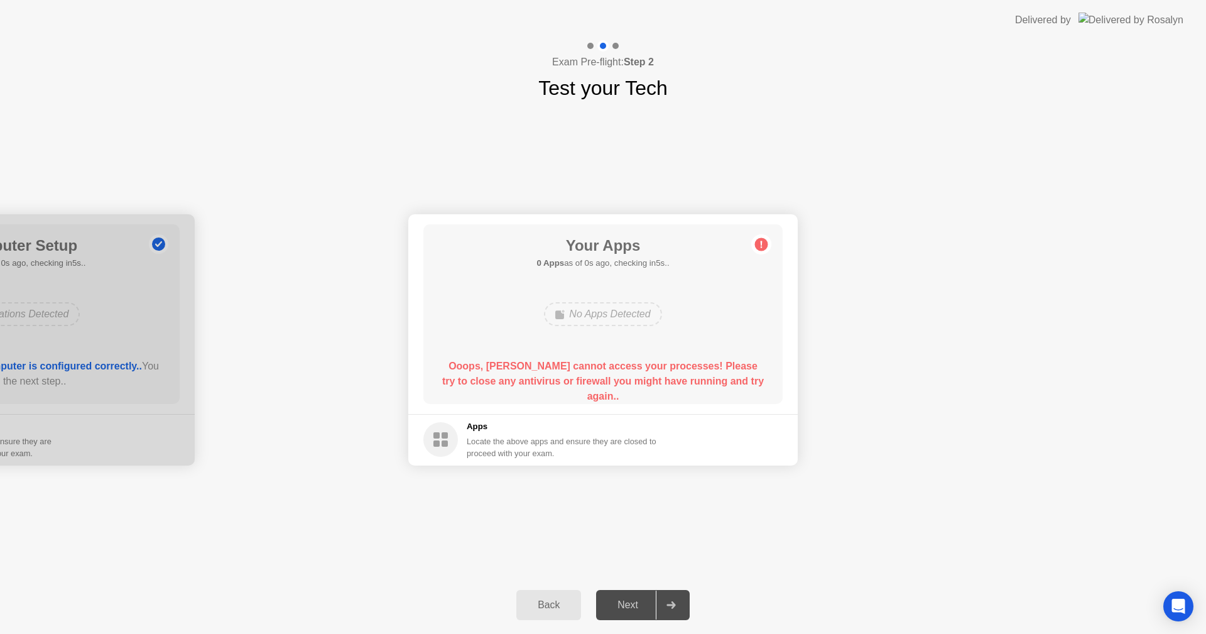
click at [620, 601] on div "Next" at bounding box center [628, 604] width 56 height 11
click at [547, 601] on div "Back" at bounding box center [548, 604] width 57 height 11
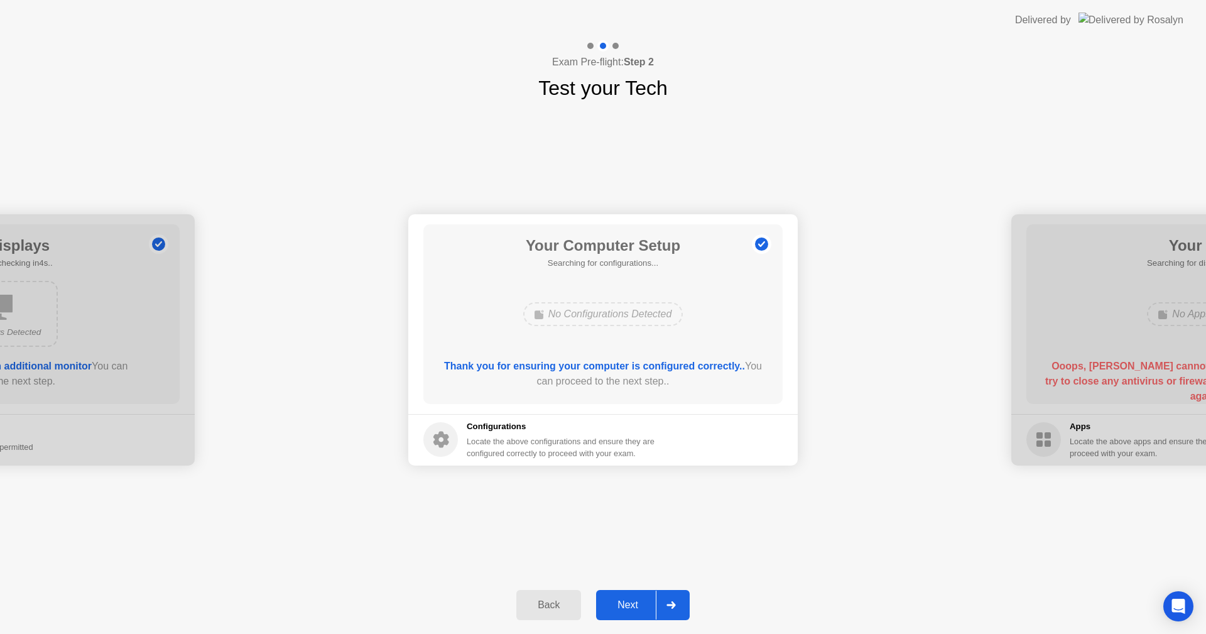
click at [547, 601] on div "Back" at bounding box center [548, 604] width 57 height 11
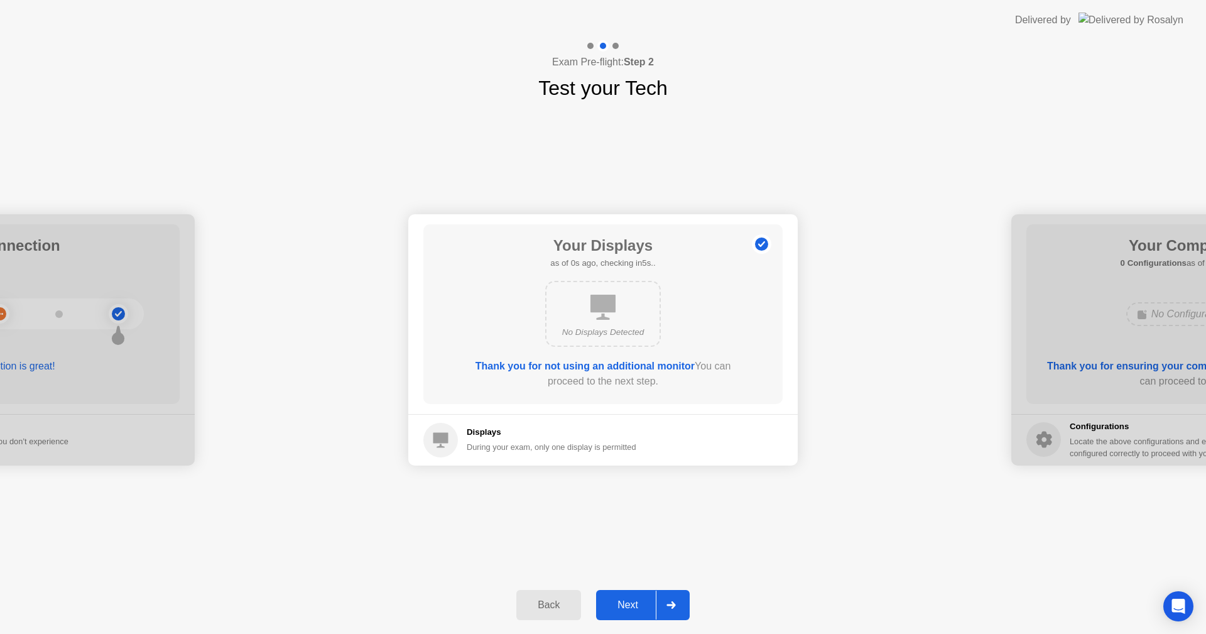
click at [547, 601] on div "Back" at bounding box center [548, 604] width 57 height 11
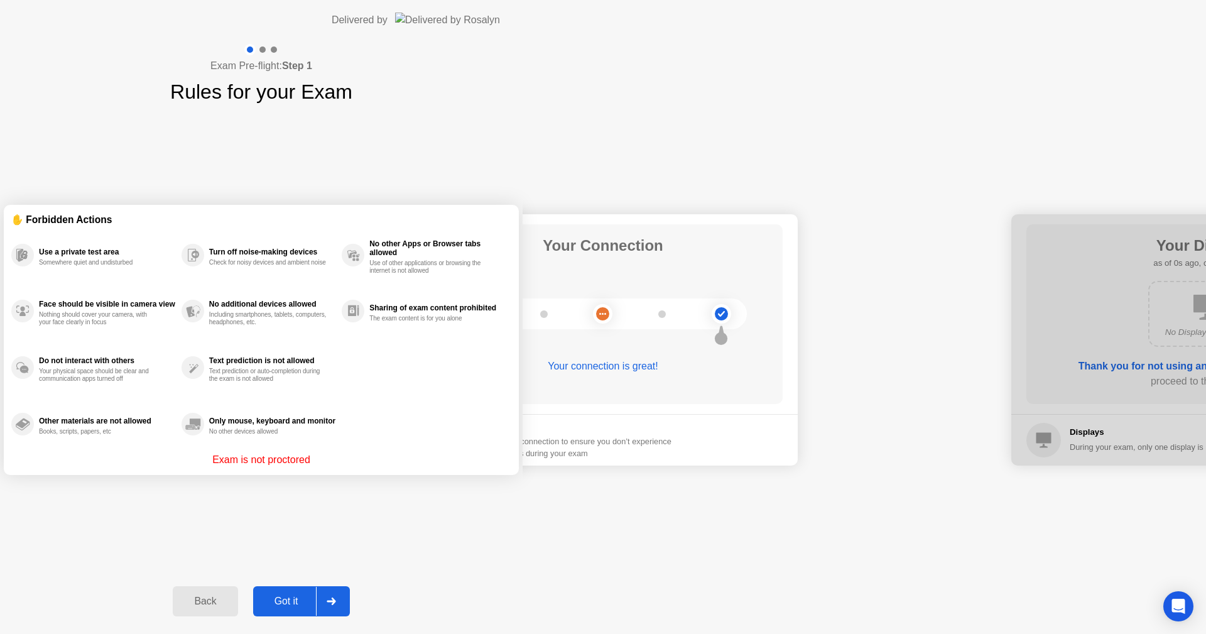
click at [234, 601] on div "Back" at bounding box center [204, 600] width 57 height 11
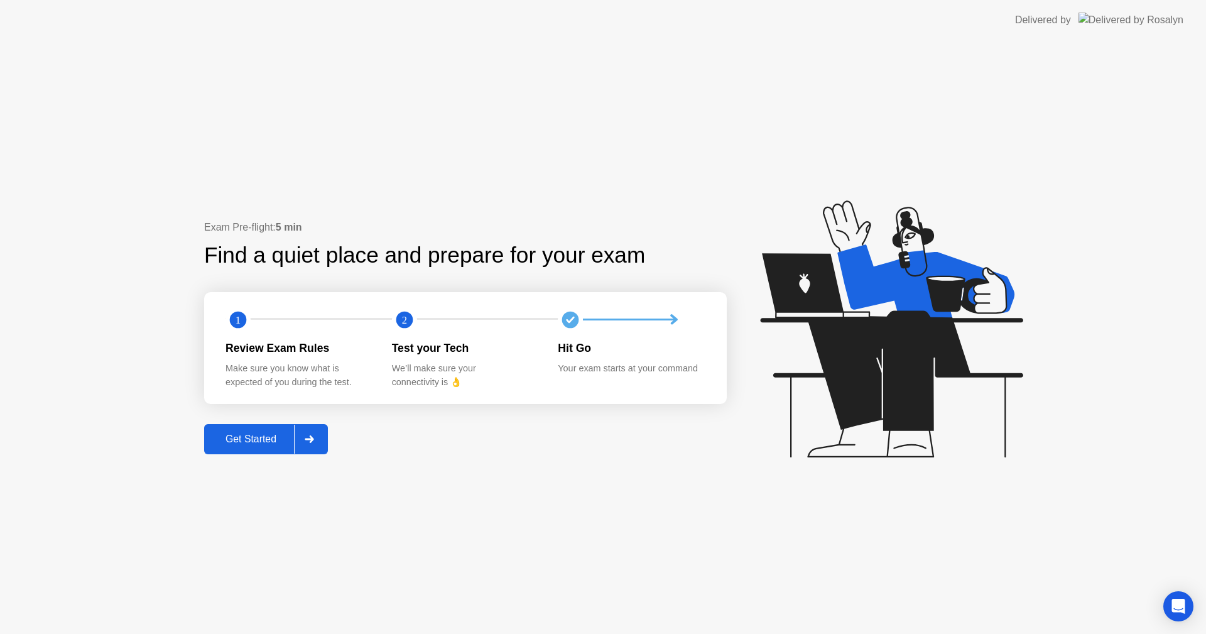
click at [1077, 77] on div "Exam Pre-flight: 5 min Find a quiet place and prepare for your exam 1 2 Review …" at bounding box center [603, 336] width 1206 height 593
click at [522, 364] on div "We’ll make sure your connectivity is 👌" at bounding box center [465, 375] width 146 height 27
click at [316, 369] on div "Make sure you know what is expected of you during the test." at bounding box center [298, 375] width 146 height 27
click at [1179, 592] on body "Delivered by Exam Pre-flight: 5 min Find a quiet place and prepare for your exa…" at bounding box center [603, 317] width 1206 height 634
click at [1181, 603] on icon "Open Intercom Messenger" at bounding box center [1178, 606] width 14 height 16
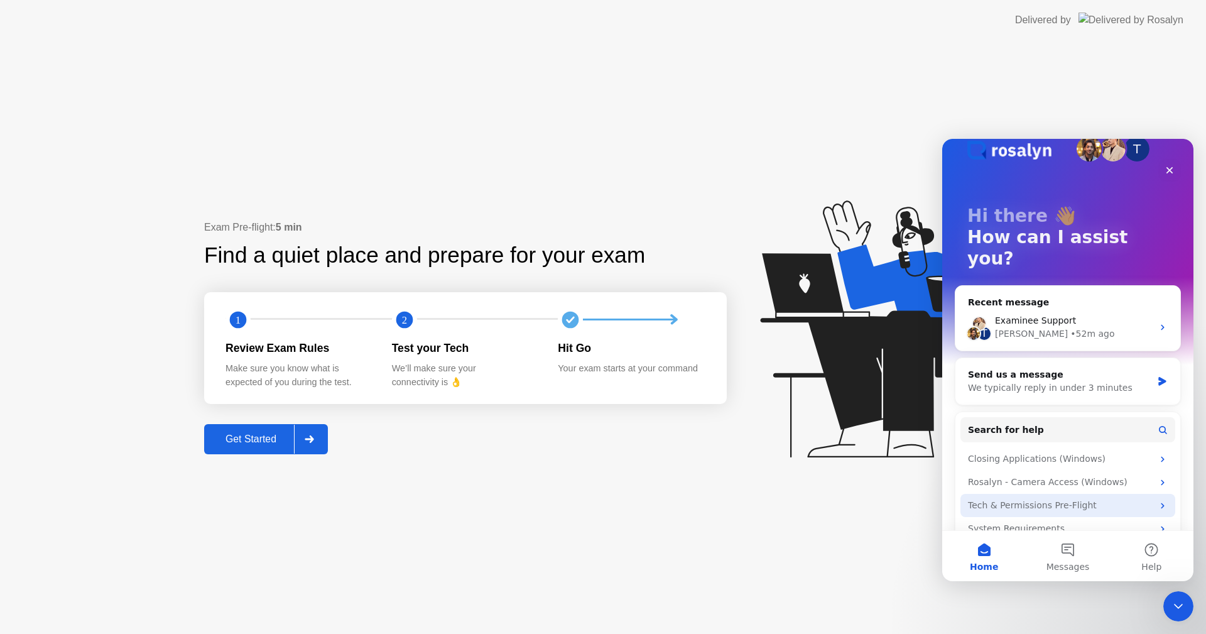
scroll to position [23, 0]
click at [1026, 521] on div "System Requirements" at bounding box center [1060, 527] width 185 height 13
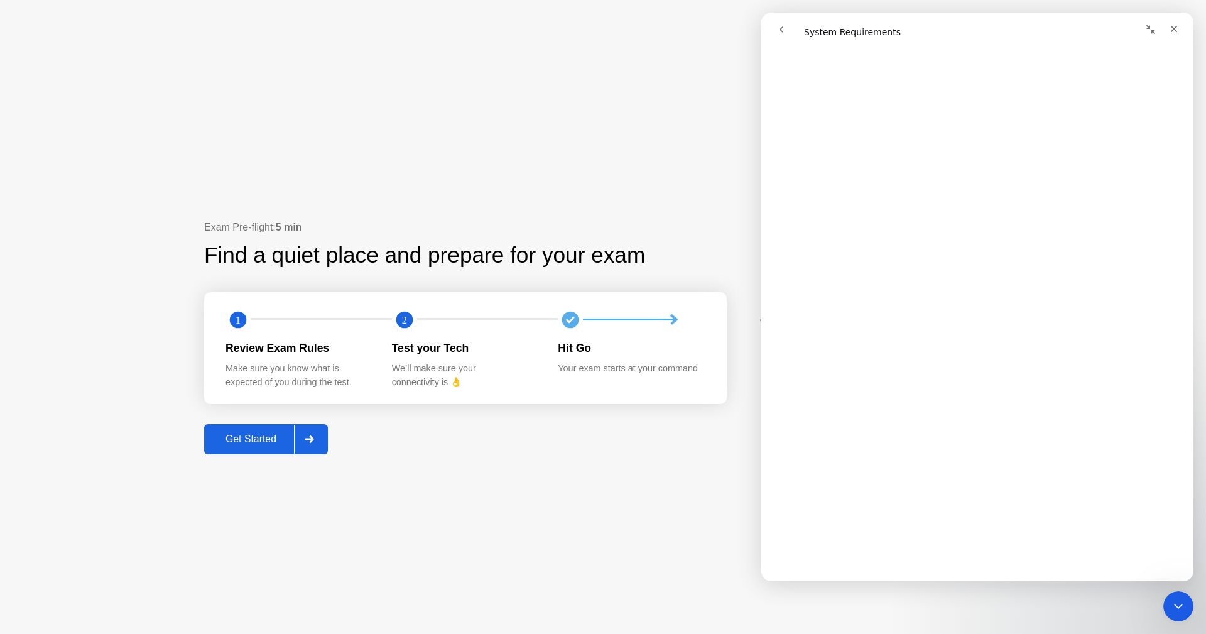
scroll to position [0, 0]
click at [783, 40] on button "go back" at bounding box center [781, 30] width 24 height 24
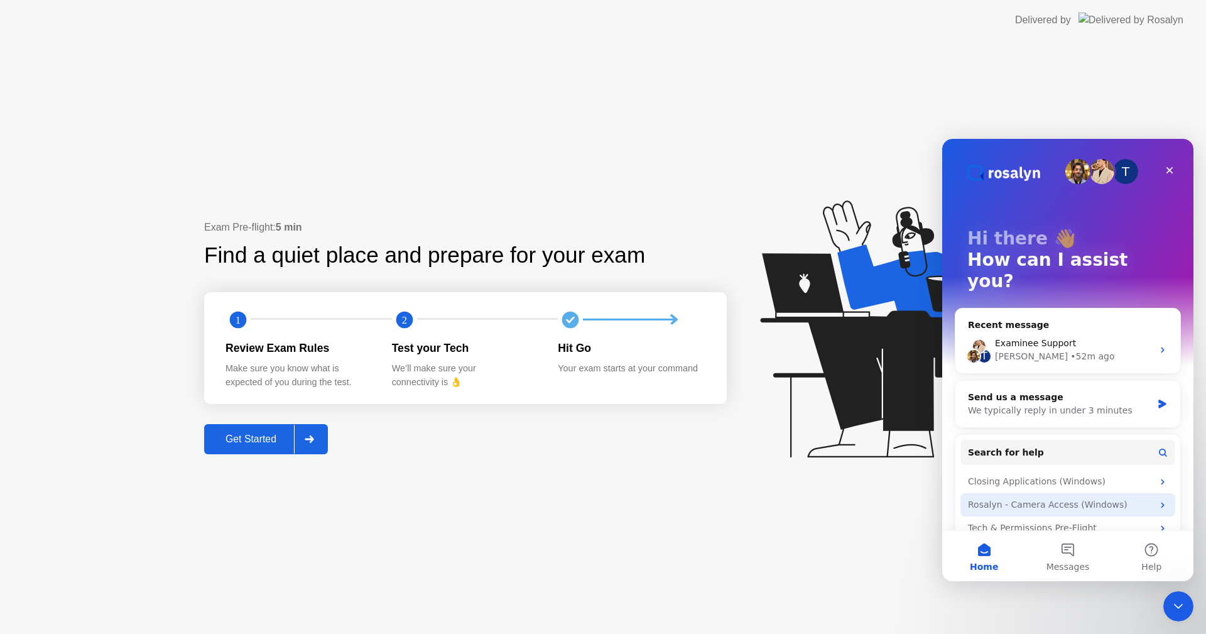
scroll to position [23, 0]
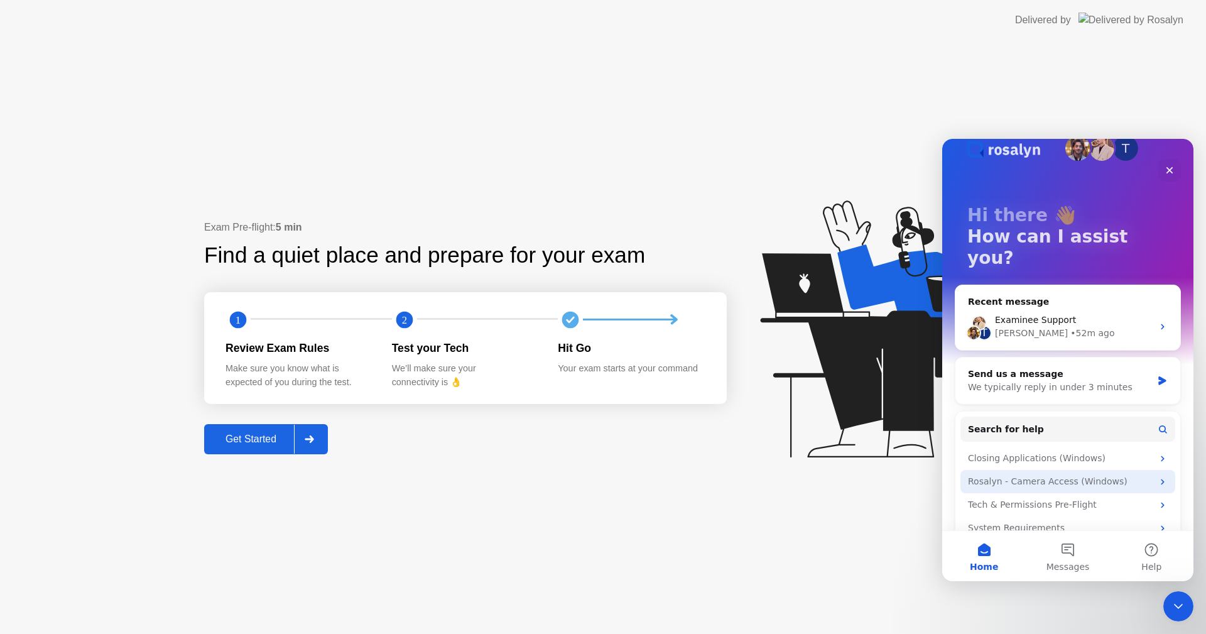
click at [1052, 498] on div "Tech & Permissions Pre-Flight" at bounding box center [1060, 504] width 185 height 13
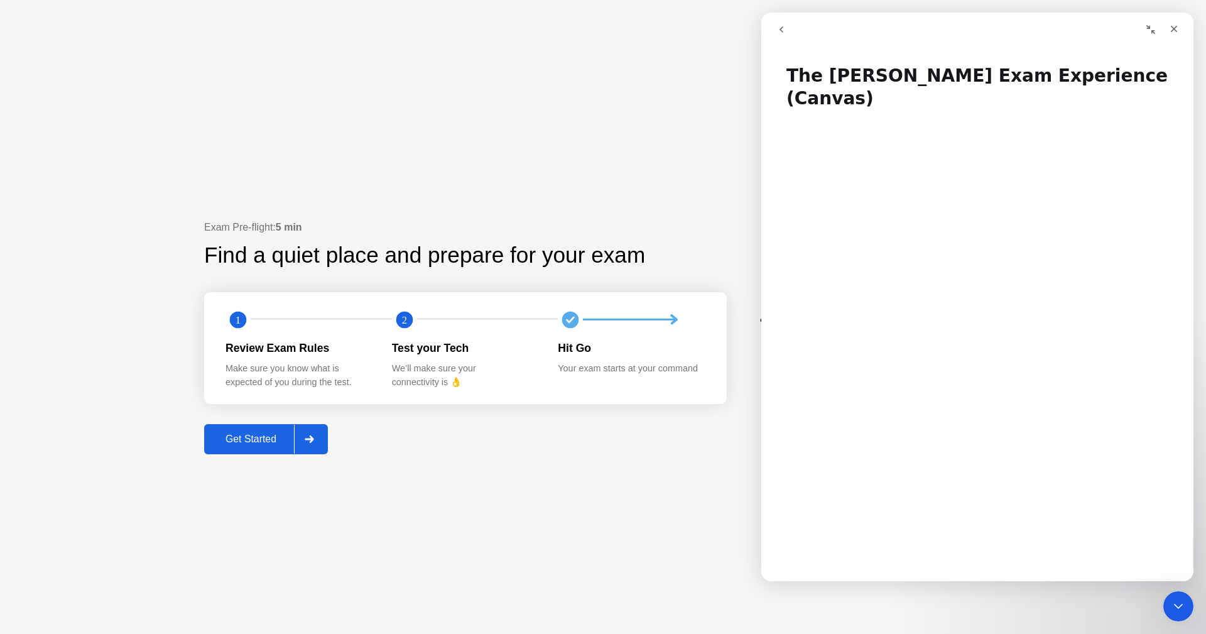
scroll to position [0, 0]
click at [777, 39] on button "go back" at bounding box center [781, 30] width 24 height 24
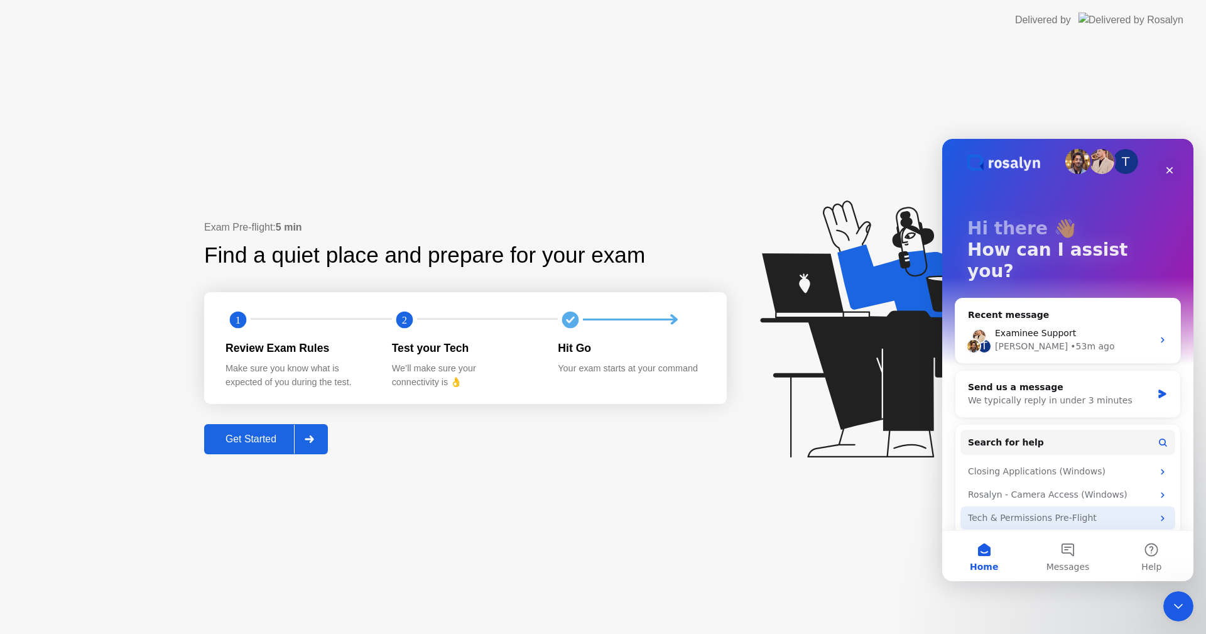
scroll to position [23, 0]
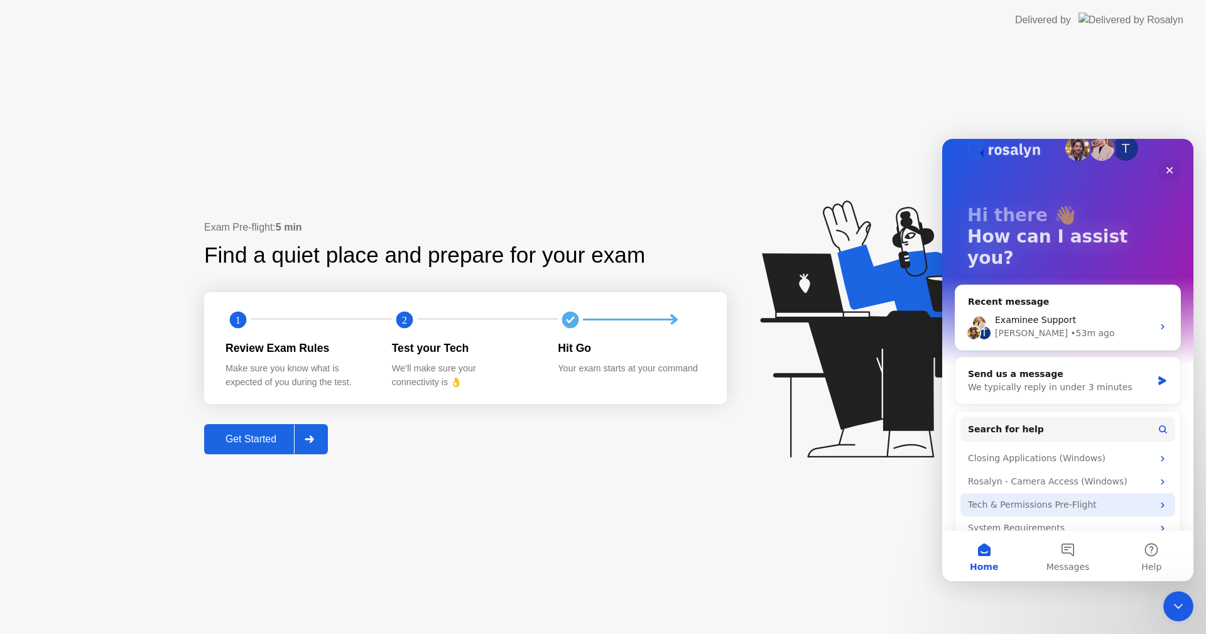
click at [1069, 498] on div "Tech & Permissions Pre-Flight" at bounding box center [1060, 504] width 185 height 13
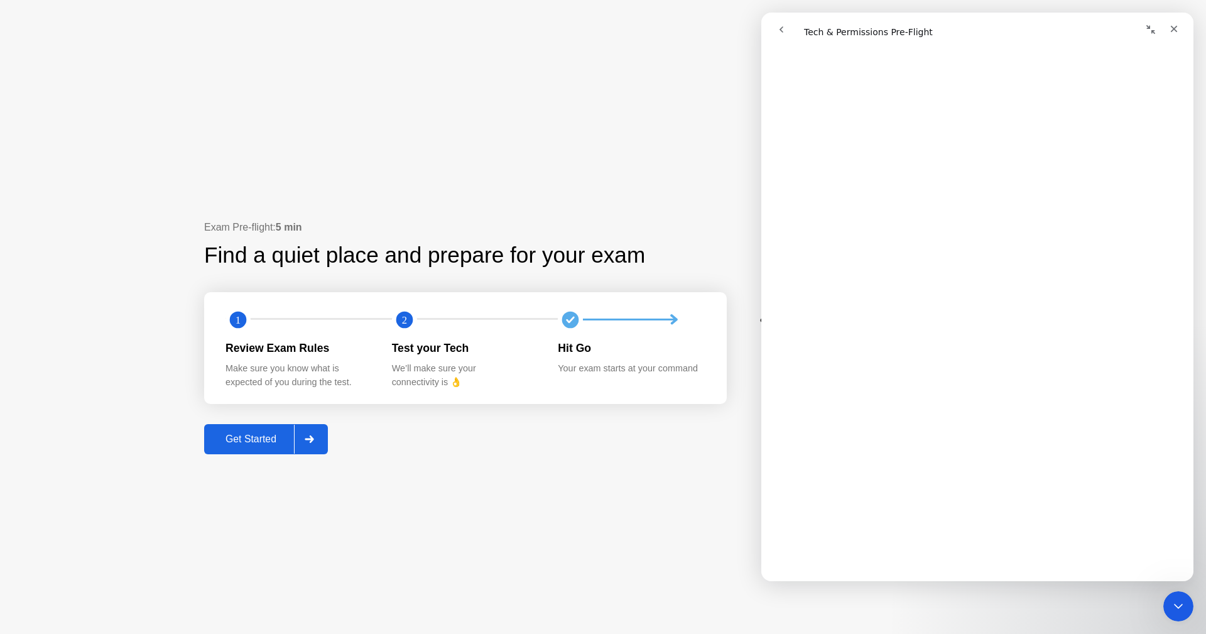
scroll to position [1860, 0]
click at [1175, 33] on icon "Close" at bounding box center [1174, 29] width 10 height 10
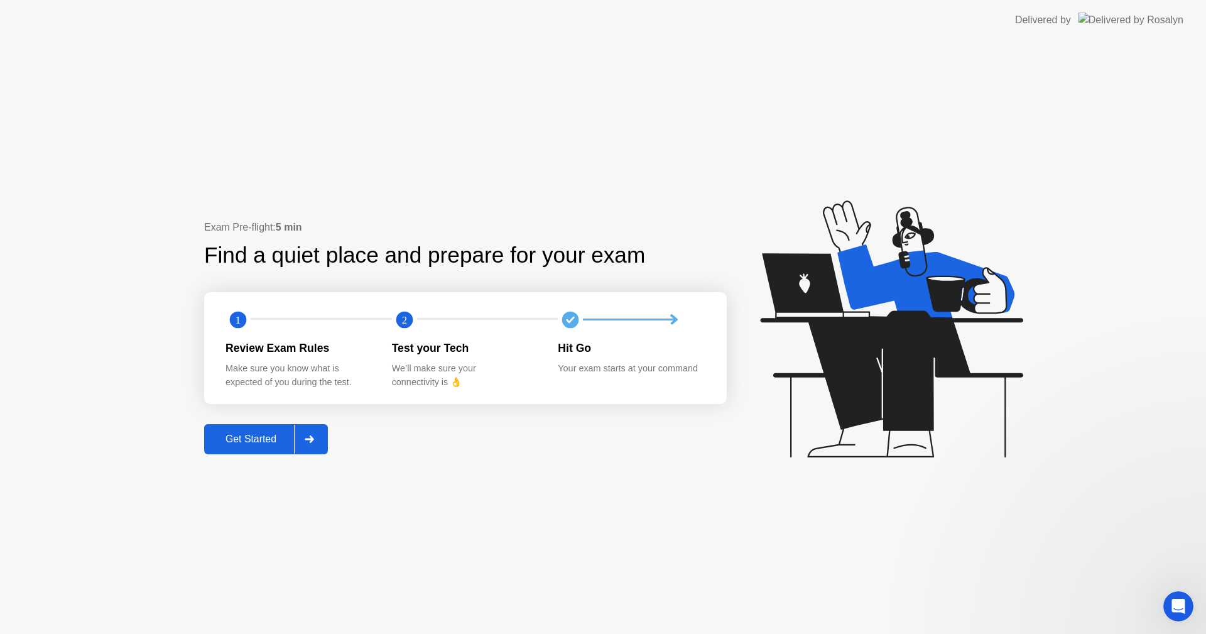
scroll to position [0, 0]
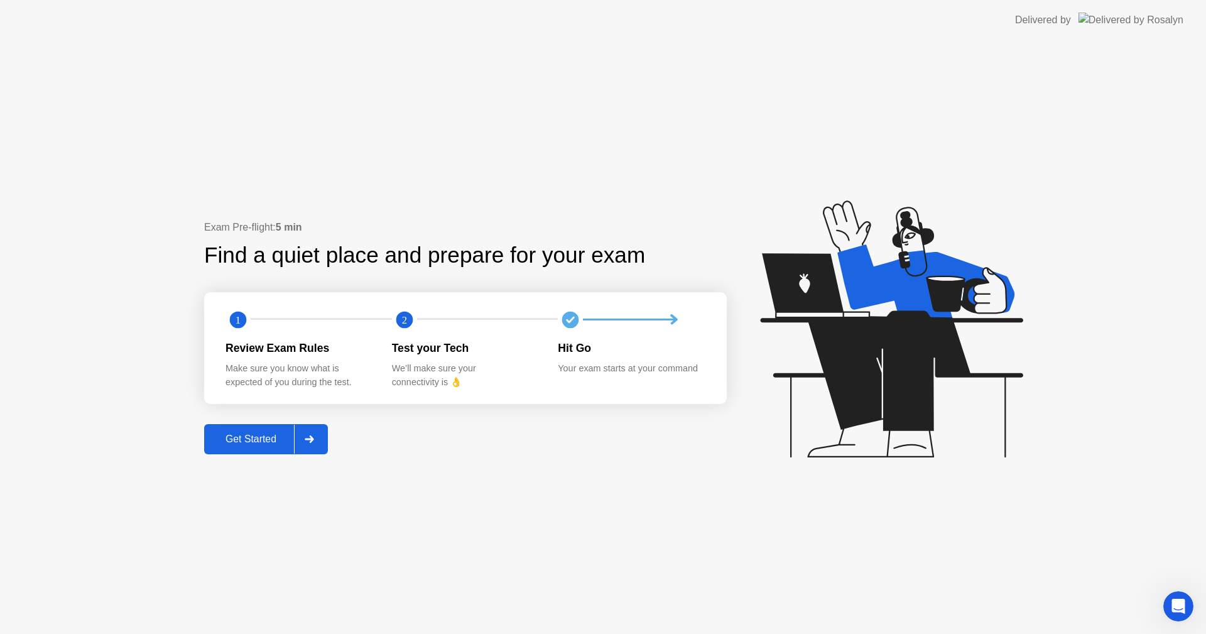
click at [1071, 27] on div "Delivered by" at bounding box center [1043, 20] width 56 height 15
